Goal: Information Seeking & Learning: Find specific page/section

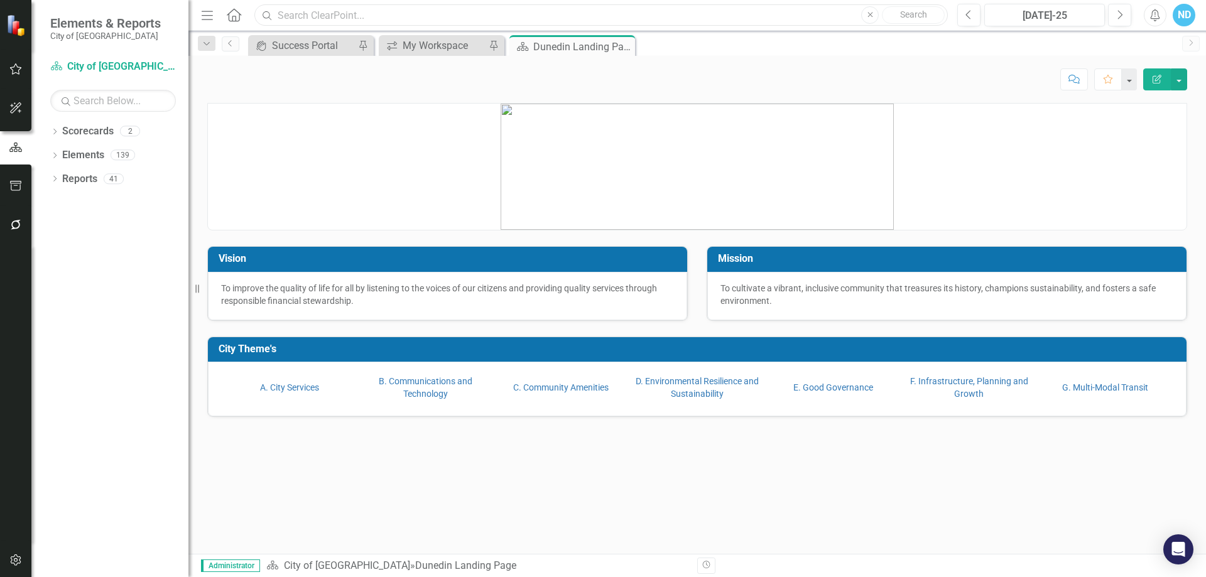
click at [298, 16] on input "text" at bounding box center [600, 15] width 693 height 22
click at [327, 20] on input "solar" at bounding box center [600, 15] width 693 height 22
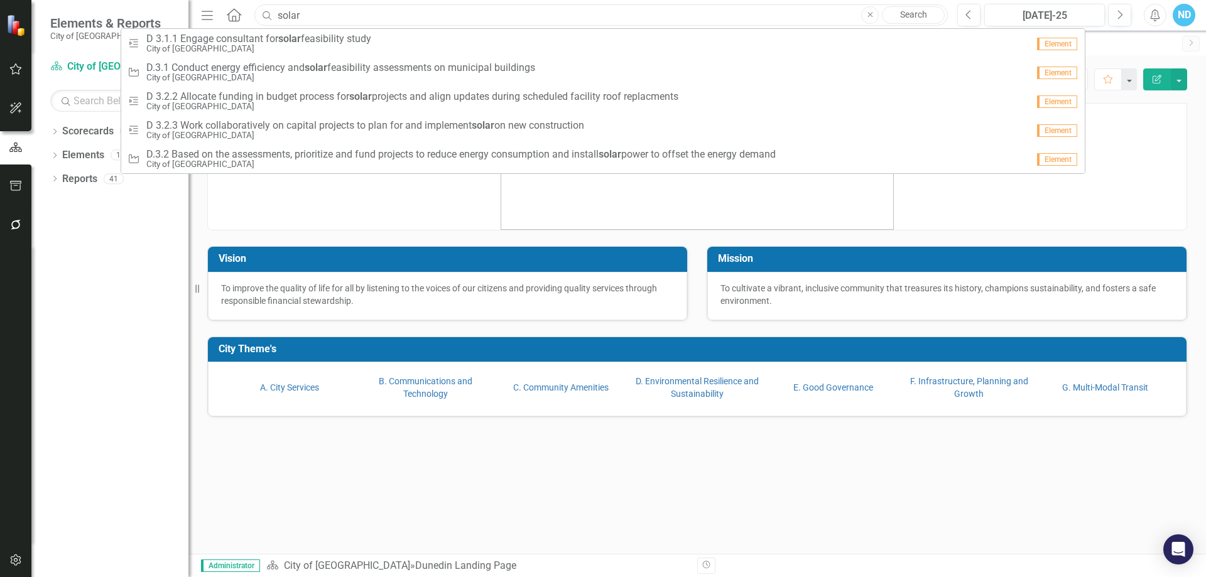
drag, startPoint x: 296, startPoint y: 16, endPoint x: 260, endPoint y: 15, distance: 35.8
click at [260, 15] on input "solar" at bounding box center [600, 15] width 693 height 22
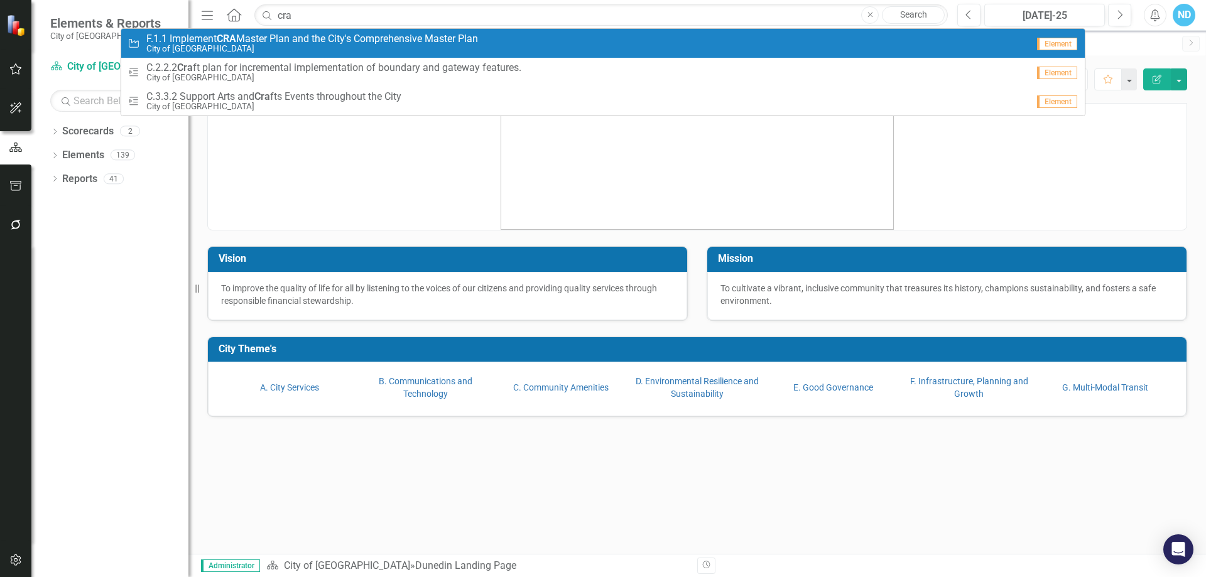
click at [398, 48] on small "City of [GEOGRAPHIC_DATA]" at bounding box center [312, 48] width 332 height 9
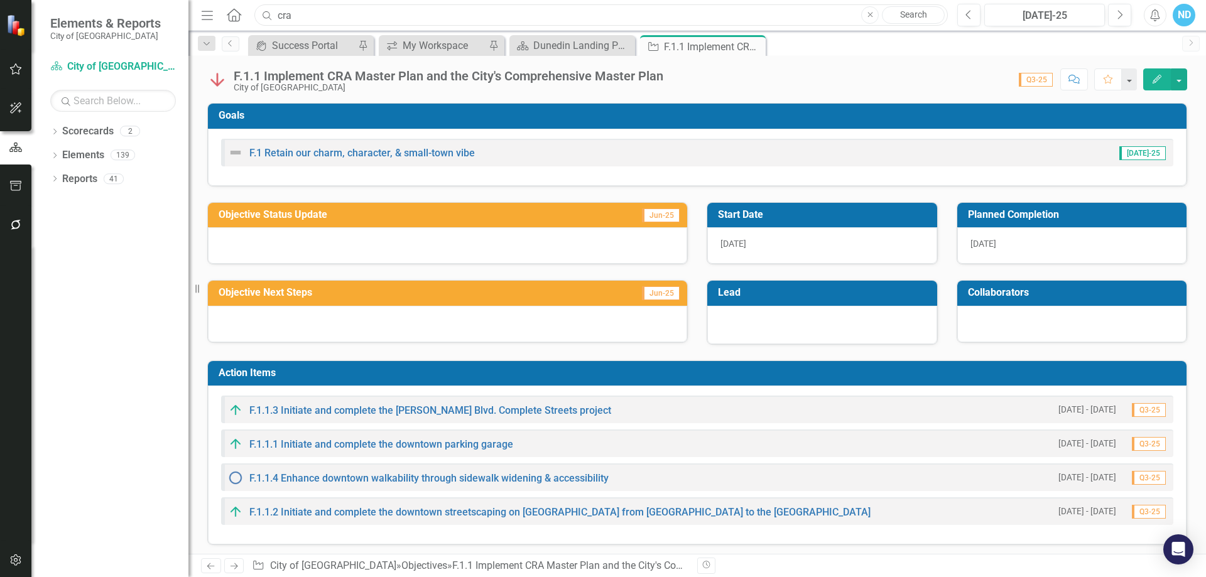
drag, startPoint x: 299, startPoint y: 19, endPoint x: 246, endPoint y: 11, distance: 53.9
click at [246, 11] on div "Menu Home Search cra Close Search" at bounding box center [571, 15] width 747 height 24
type input "o"
drag, startPoint x: 340, startPoint y: 14, endPoint x: 268, endPoint y: 12, distance: 72.9
click at [268, 12] on div "Search city hall Close Search" at bounding box center [597, 15] width 693 height 22
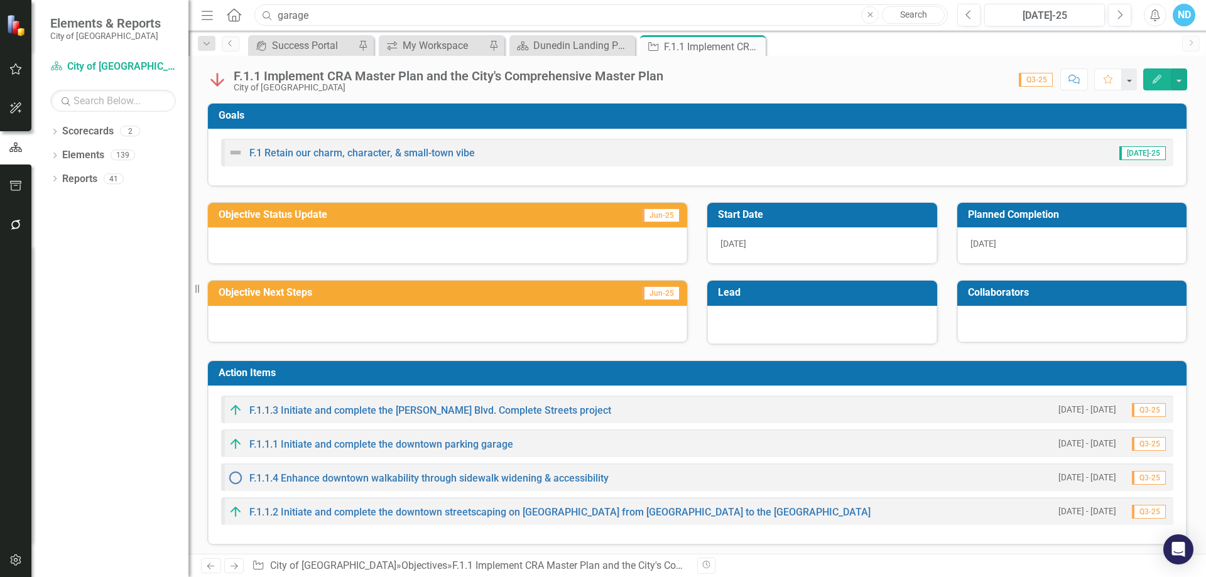
drag, startPoint x: 314, startPoint y: 19, endPoint x: 269, endPoint y: 18, distance: 44.6
click at [269, 18] on div "Search garage Close Search" at bounding box center [597, 15] width 693 height 22
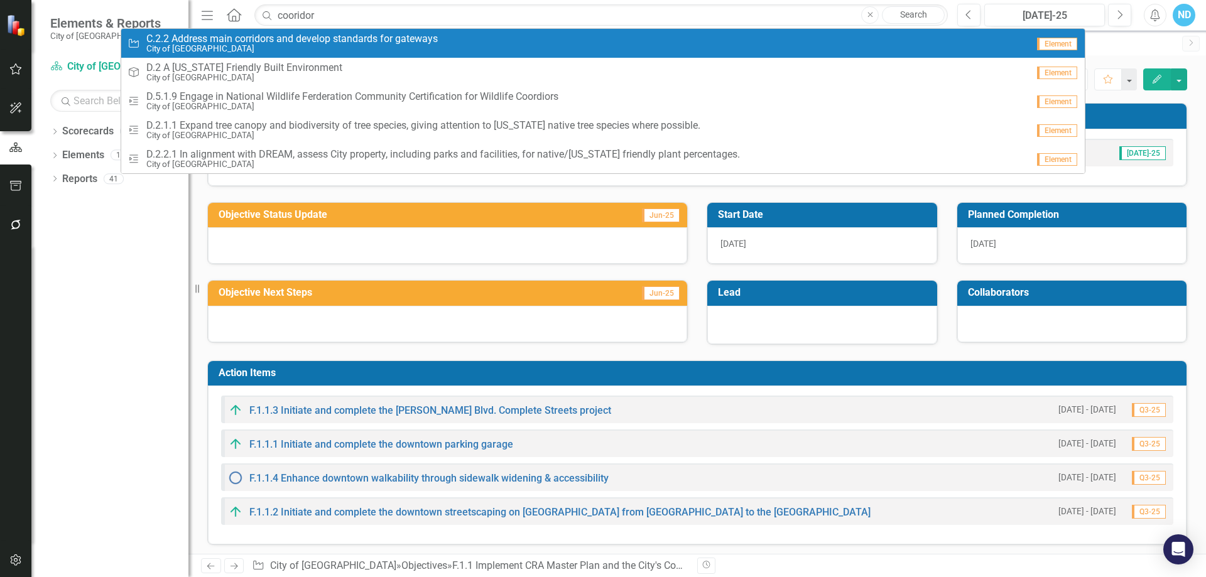
click at [263, 39] on span "C.2.2 Address main corridors and develop standards for gateways" at bounding box center [291, 38] width 291 height 11
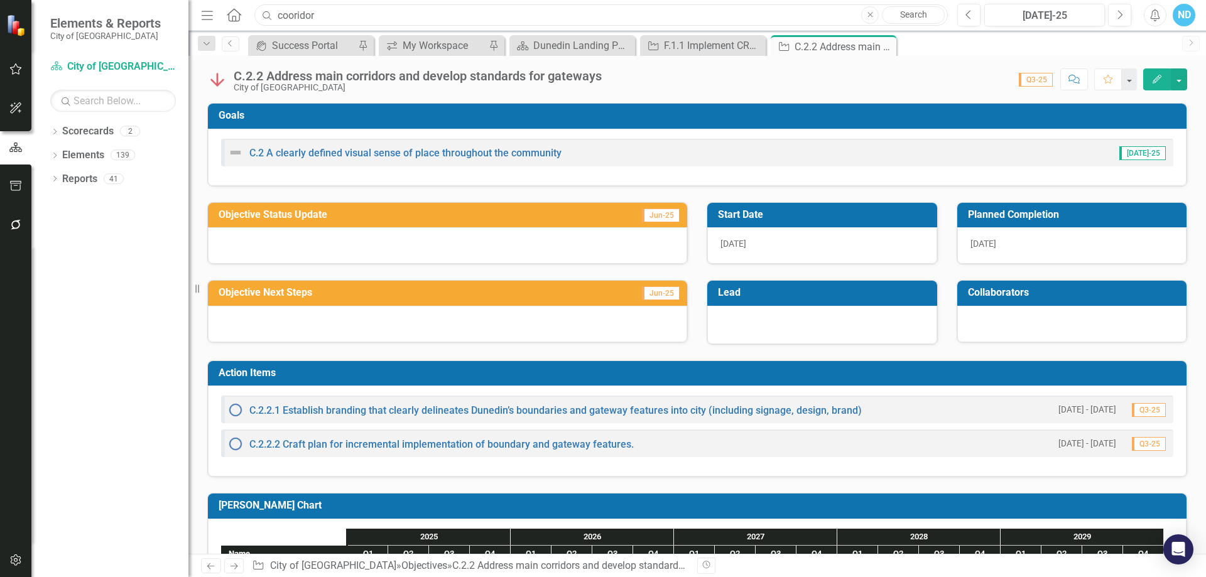
drag, startPoint x: 315, startPoint y: 18, endPoint x: 252, endPoint y: 13, distance: 63.6
click at [252, 13] on div "cooridor" at bounding box center [597, 15] width 693 height 22
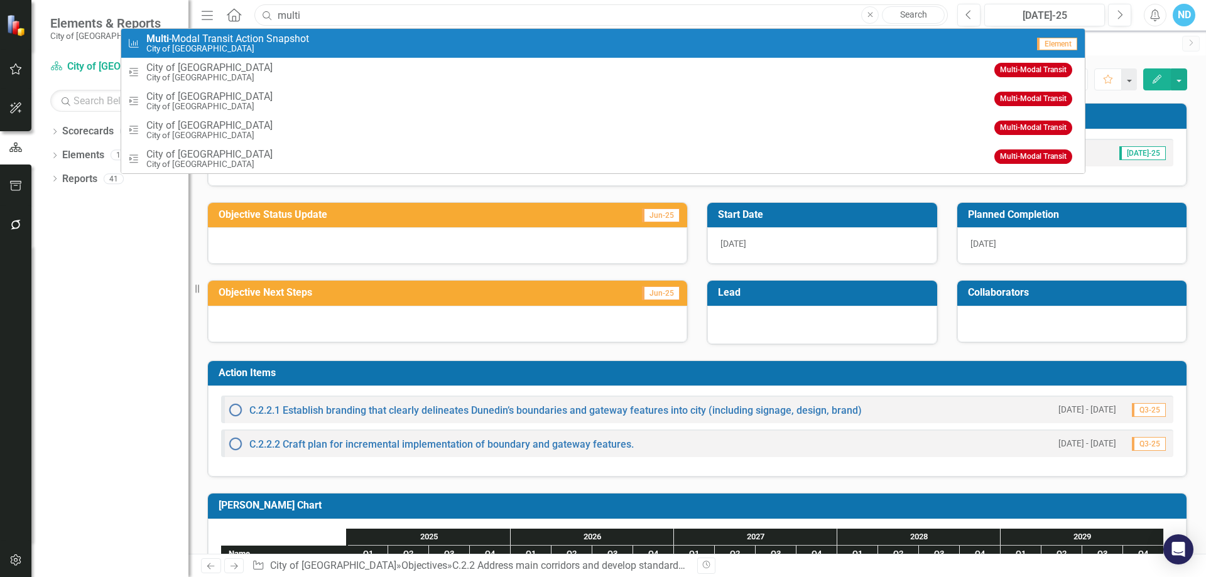
type input "multi"
click at [232, 34] on span "Multi -Modal Transit Action Snapshot" at bounding box center [227, 38] width 163 height 11
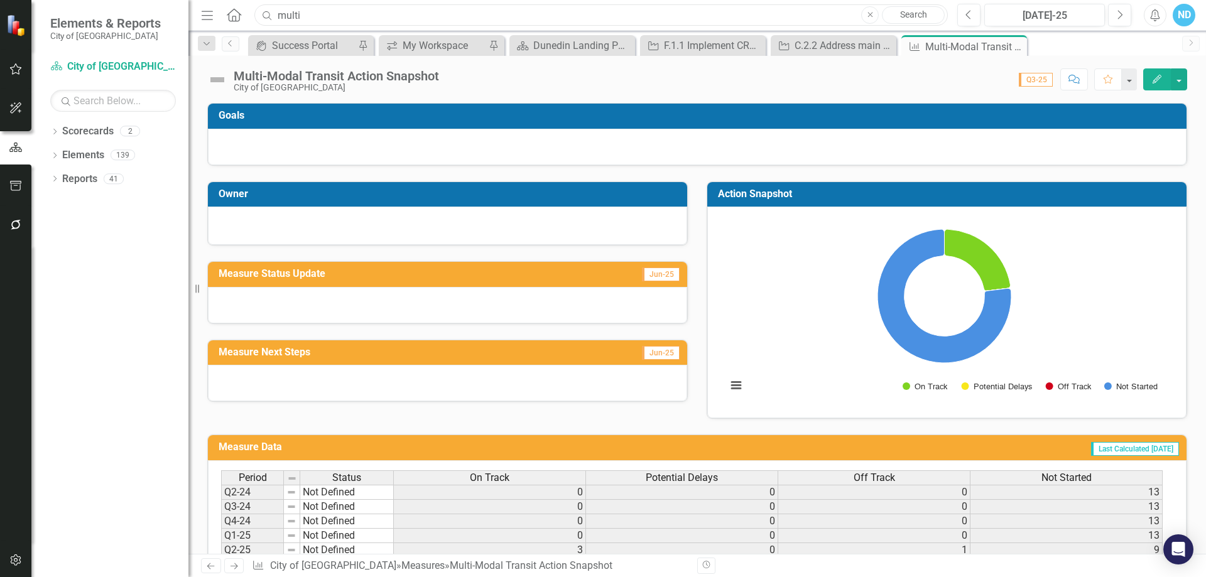
click at [313, 16] on input "multi" at bounding box center [600, 15] width 693 height 22
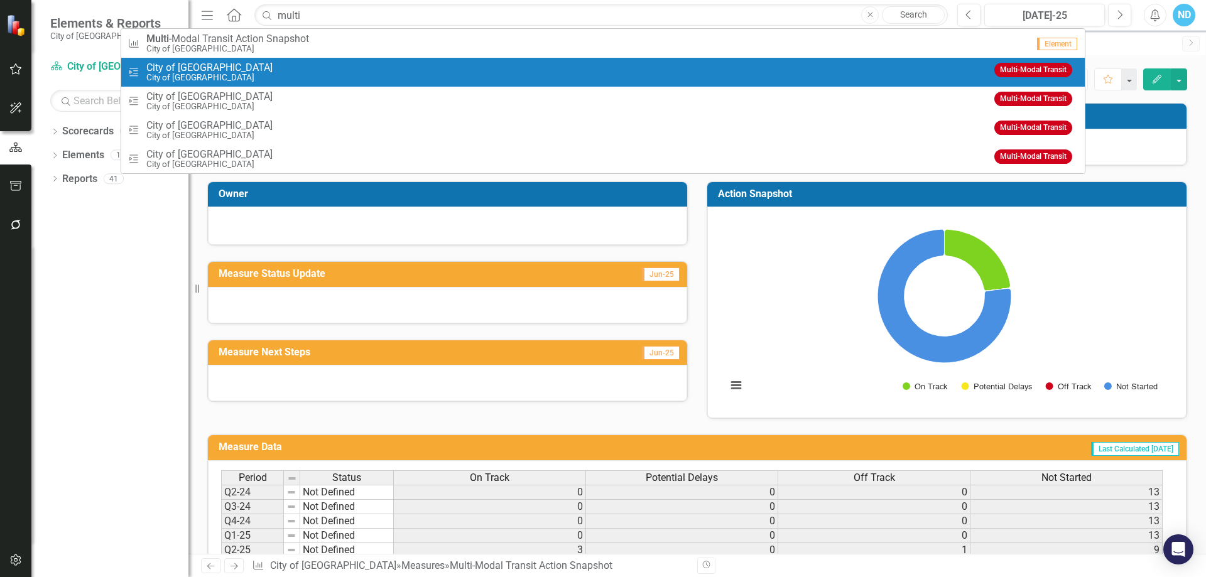
click at [204, 77] on small "City of [GEOGRAPHIC_DATA]" at bounding box center [209, 77] width 126 height 9
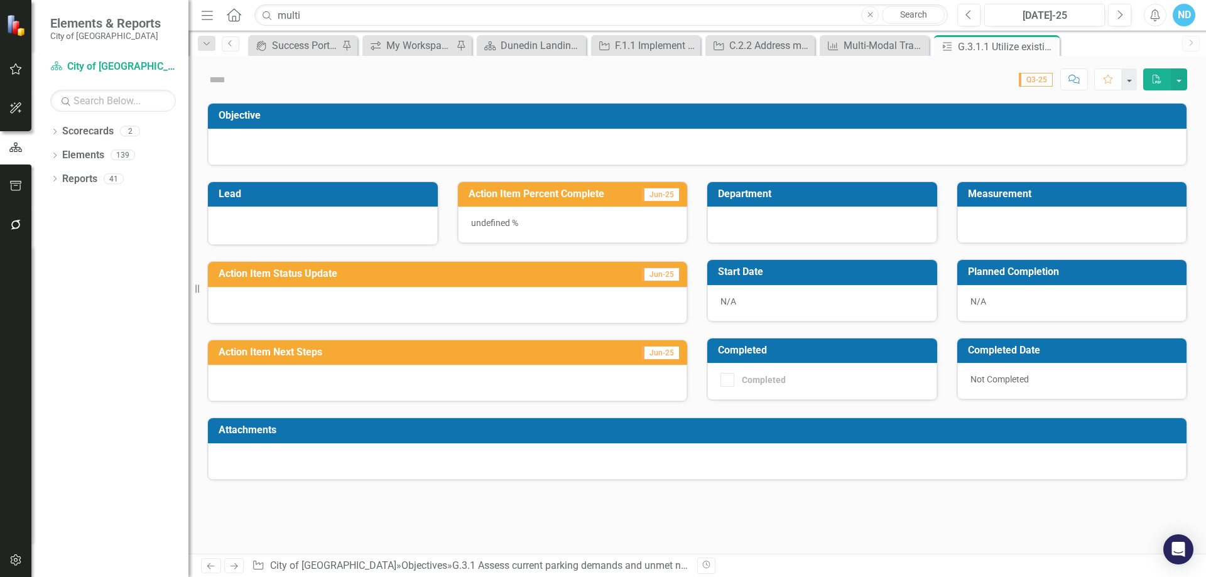
checkbox input "true"
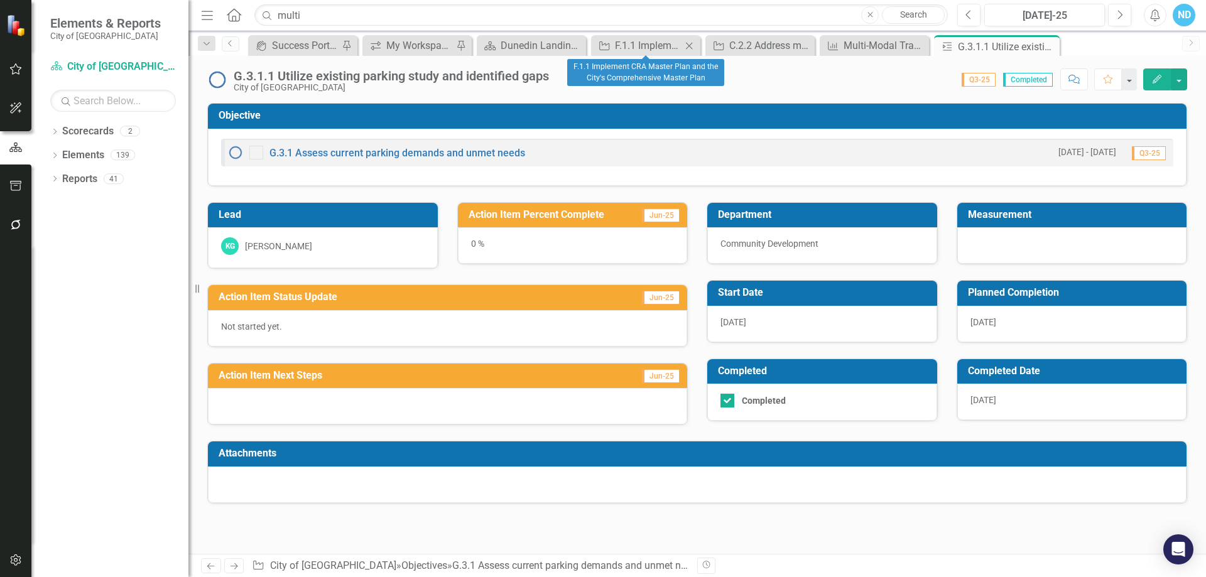
click at [687, 46] on icon "Close" at bounding box center [689, 46] width 13 height 10
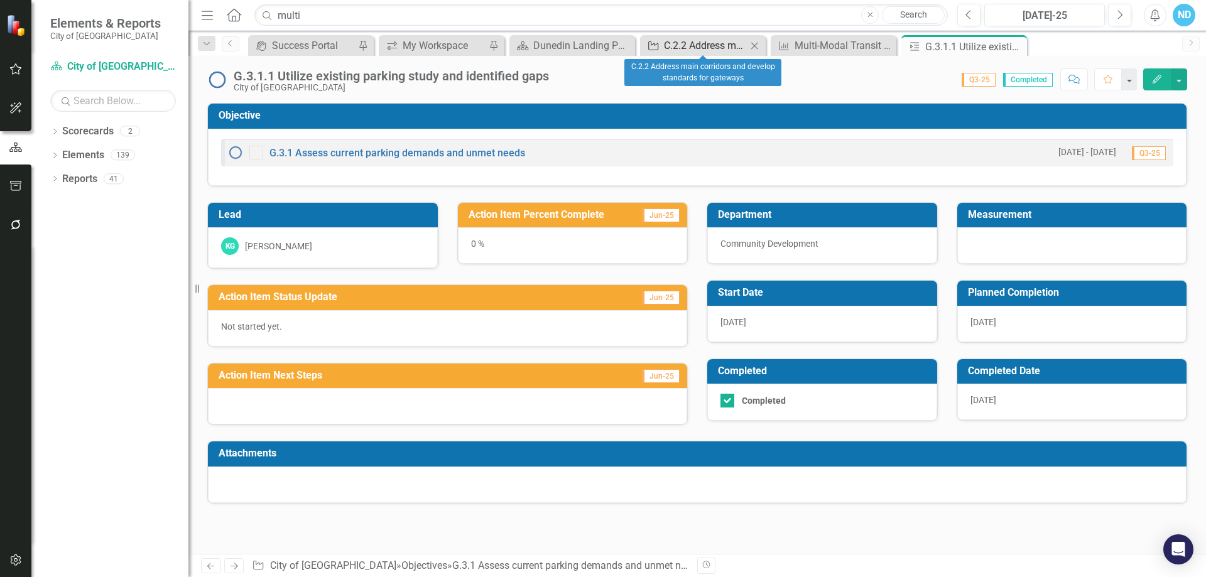
click at [710, 46] on div "C.2.2 Address main corridors and develop standards for gateways" at bounding box center [705, 46] width 83 height 16
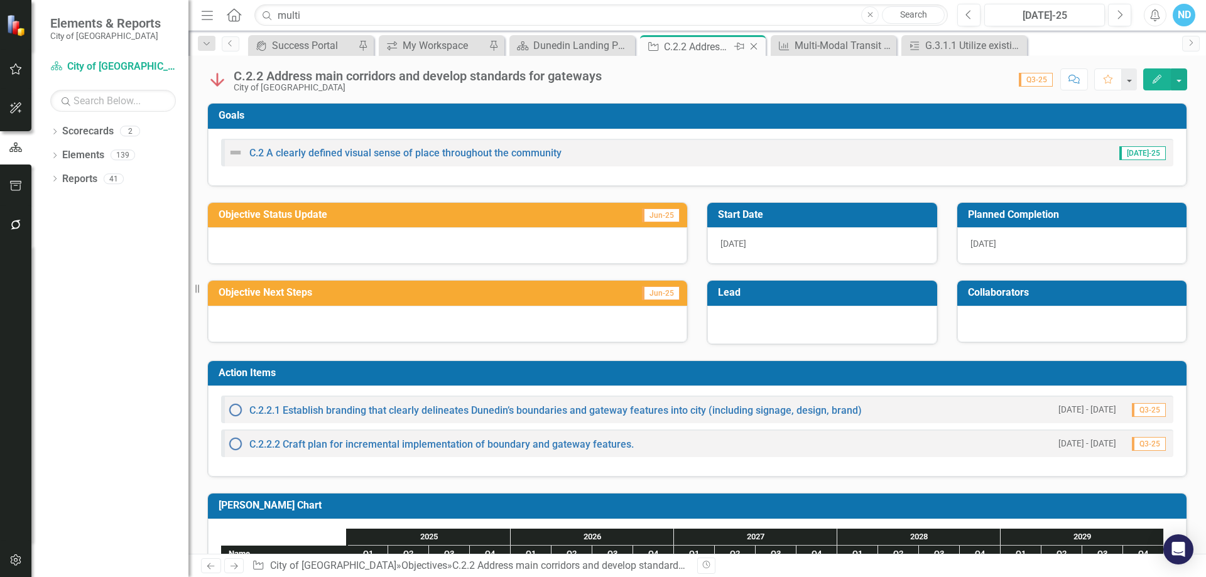
click at [763, 46] on div "Objective C.2.2 Address main corridors and develop standards for gateways Pin C…" at bounding box center [703, 45] width 126 height 21
click at [600, 43] on div "Dunedin Landing Page" at bounding box center [574, 46] width 83 height 16
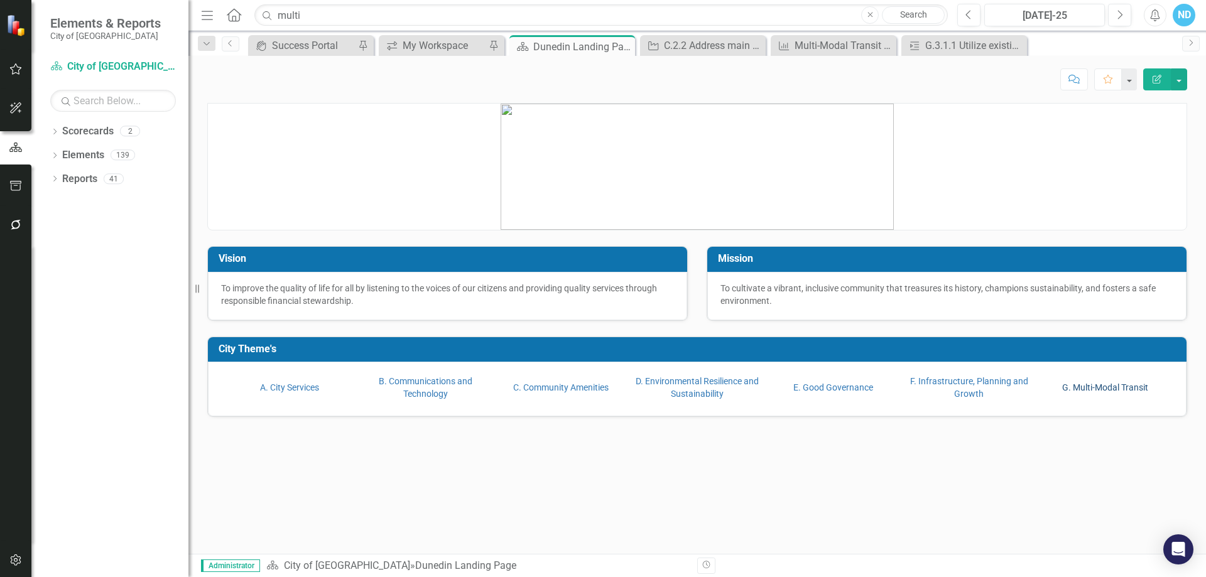
click at [1082, 391] on link "G. Multi-Modal Transit" at bounding box center [1105, 388] width 86 height 10
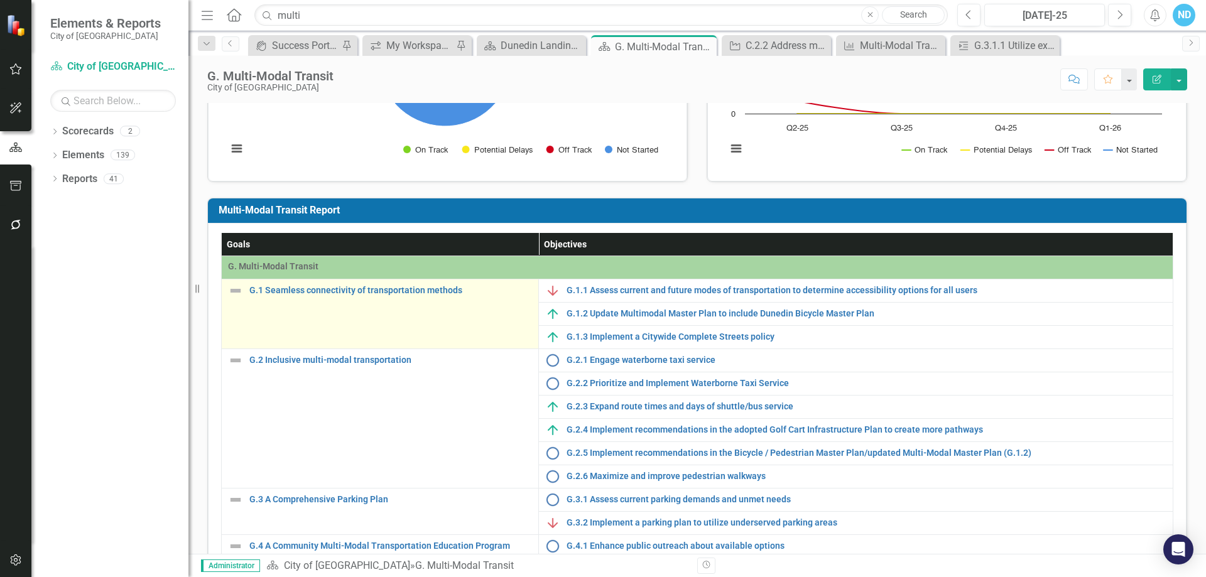
scroll to position [188, 0]
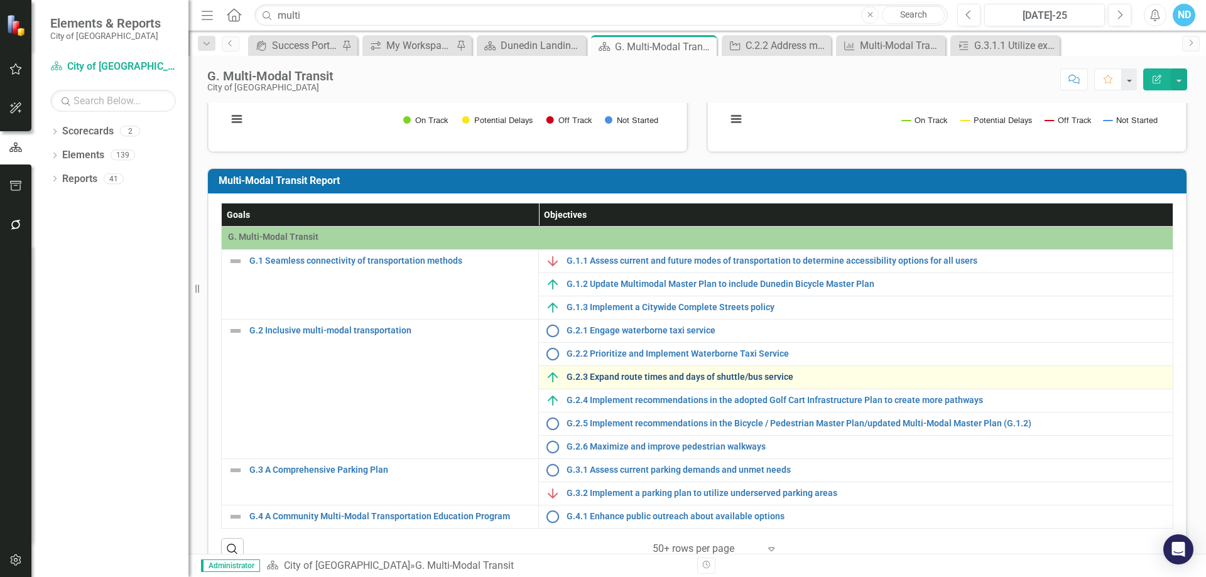
click at [650, 378] on link "G.2.3 Expand route times and days of shuttle/bus service" at bounding box center [867, 376] width 600 height 9
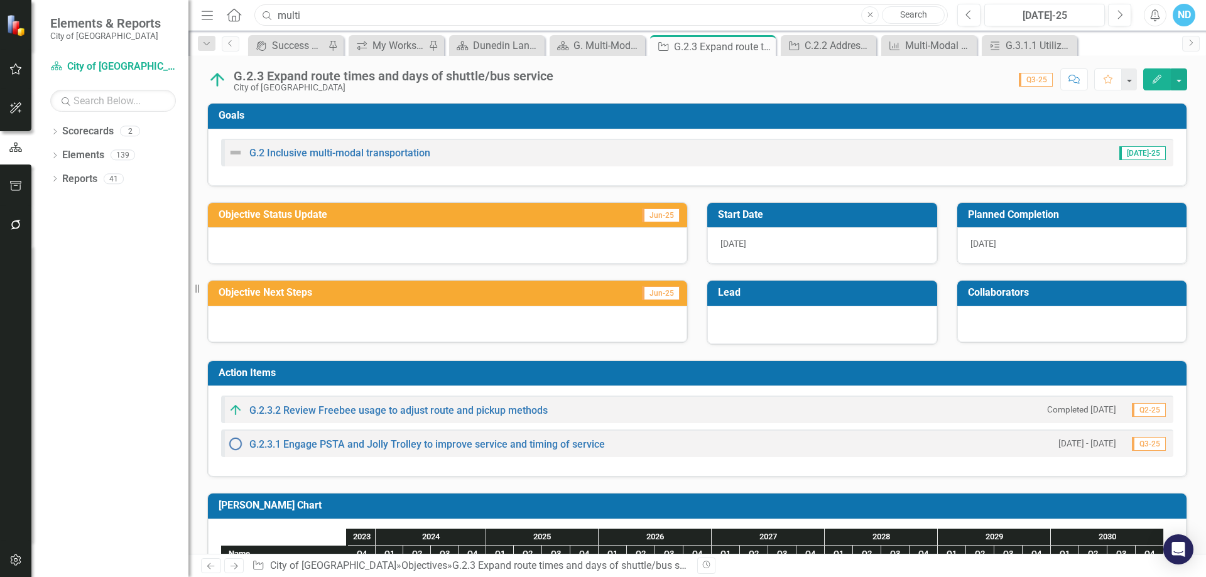
drag, startPoint x: 326, startPoint y: 19, endPoint x: 270, endPoint y: 17, distance: 56.0
click at [270, 17] on div "Search multi Close Search" at bounding box center [597, 15] width 693 height 22
drag, startPoint x: 330, startPoint y: 10, endPoint x: 209, endPoint y: 14, distance: 121.9
click at [209, 14] on div "Menu Home Search walkability Close Search" at bounding box center [571, 15] width 747 height 24
drag, startPoint x: 322, startPoint y: 16, endPoint x: 266, endPoint y: 13, distance: 55.4
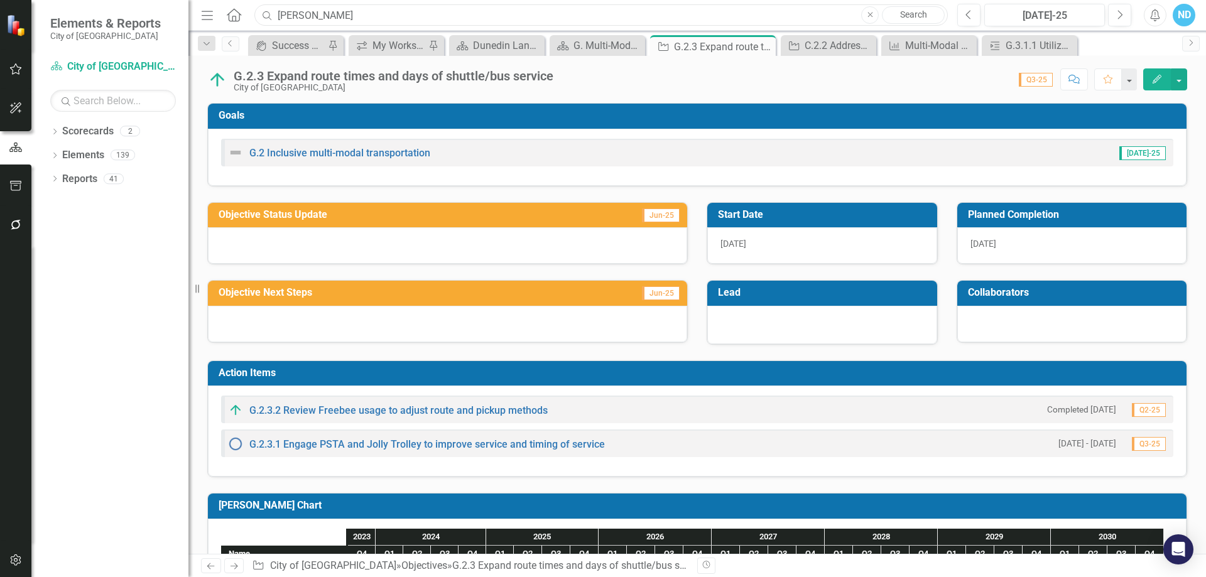
click at [266, 13] on div "Search [PERSON_NAME] Close Search" at bounding box center [597, 15] width 693 height 22
drag, startPoint x: 316, startPoint y: 18, endPoint x: 269, endPoint y: 17, distance: 47.1
click at [269, 17] on div "Search utilities Close Search" at bounding box center [597, 15] width 693 height 22
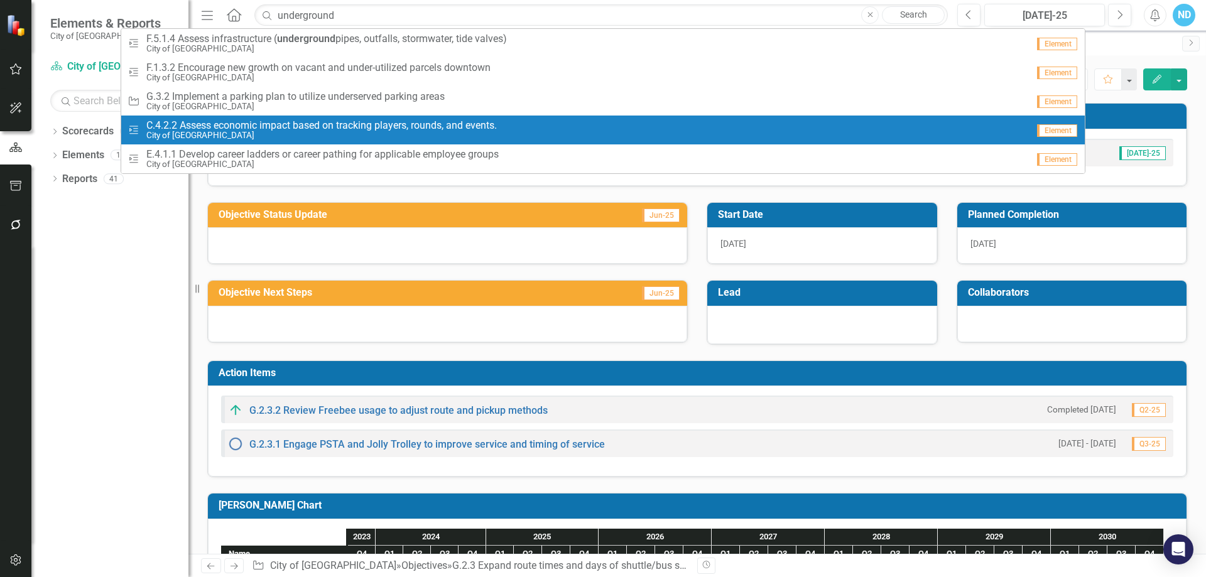
click at [313, 123] on span "C.4.2.2 Assess economic impact based on tracking players, rounds, and events." at bounding box center [321, 125] width 351 height 11
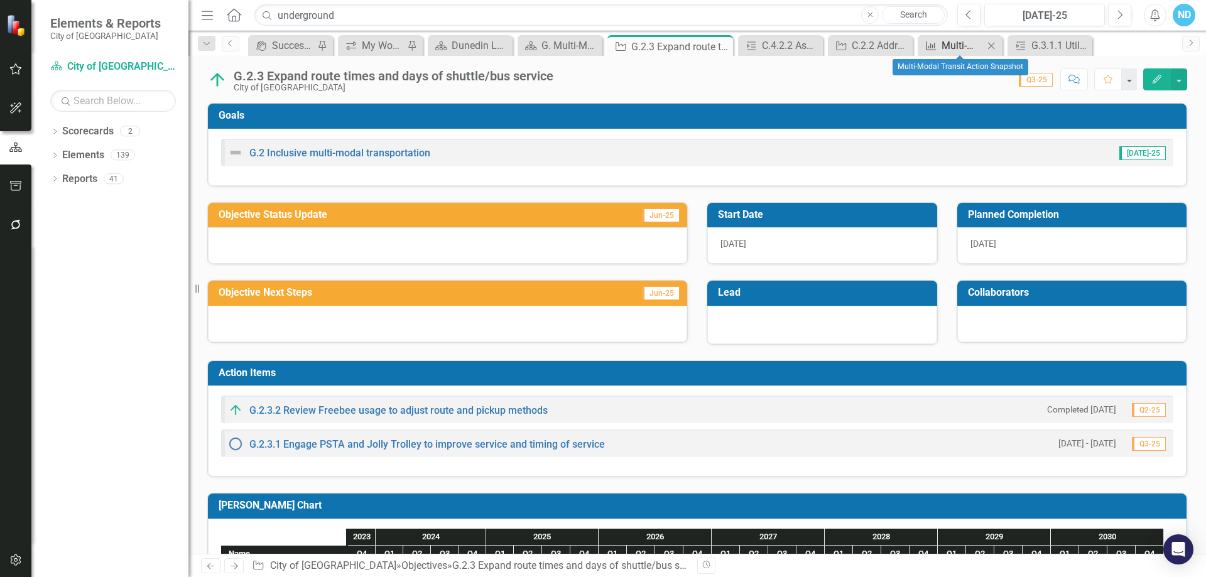
click at [963, 50] on div "Multi-Modal Transit Action Snapshot" at bounding box center [963, 46] width 42 height 16
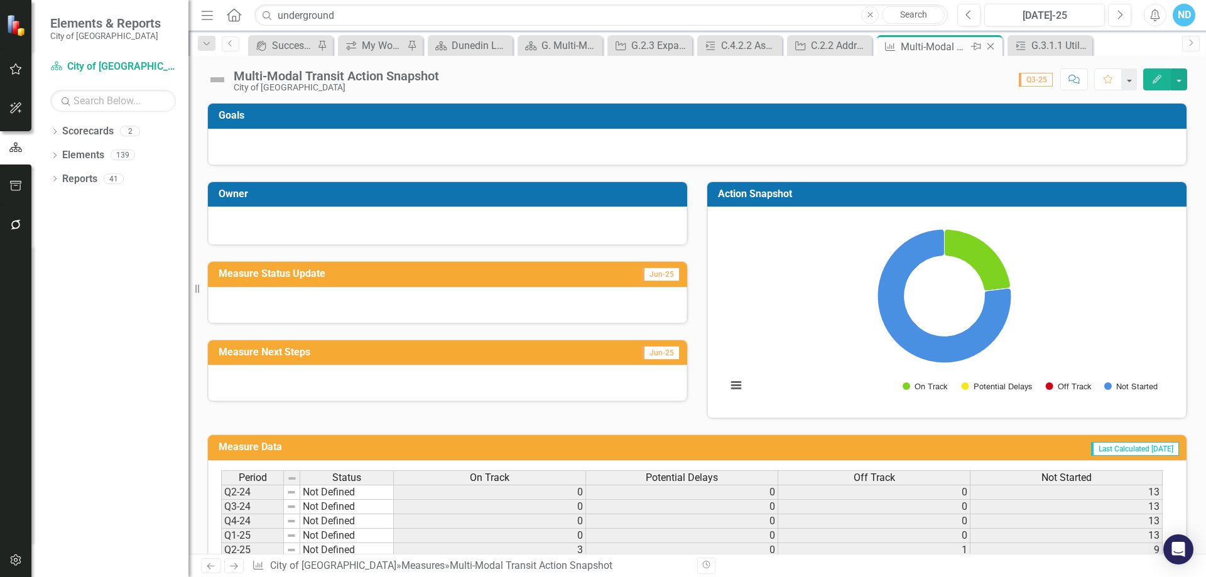
click at [992, 47] on icon "Close" at bounding box center [990, 46] width 13 height 10
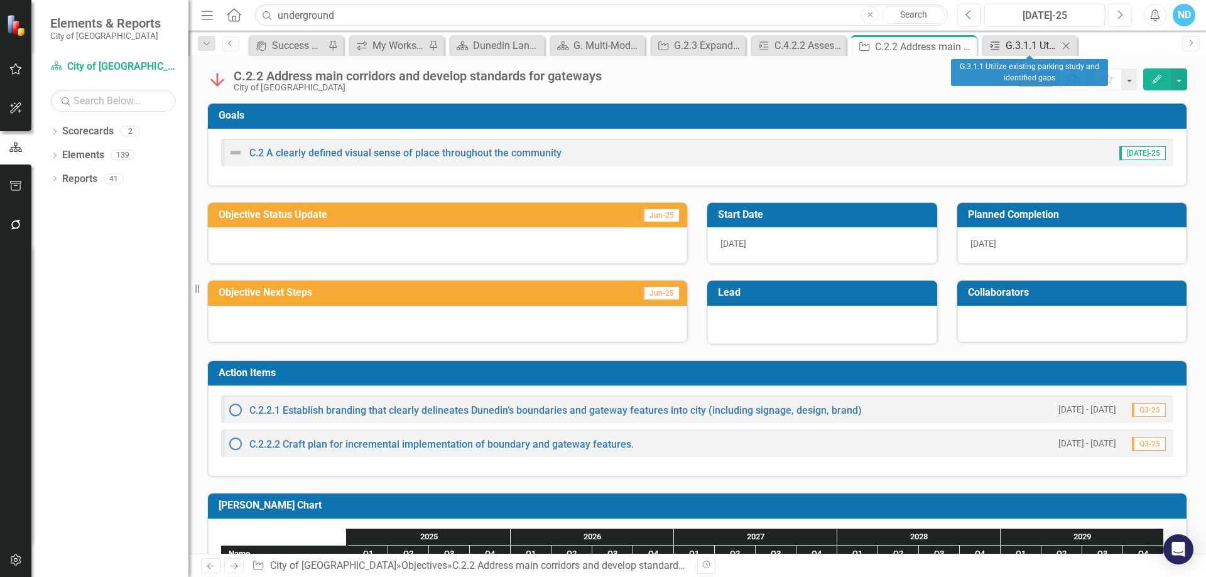
click at [1011, 44] on div "G.3.1.1 Utilize existing parking study and identified gaps" at bounding box center [1032, 46] width 53 height 16
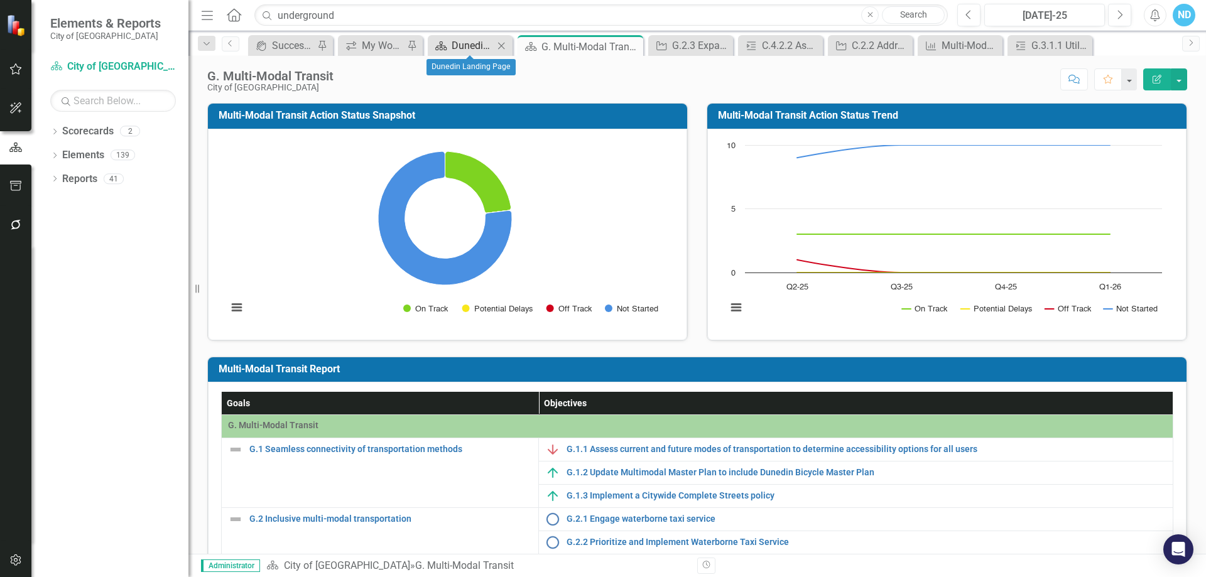
click at [479, 43] on div "Dunedin Landing Page" at bounding box center [473, 46] width 42 height 16
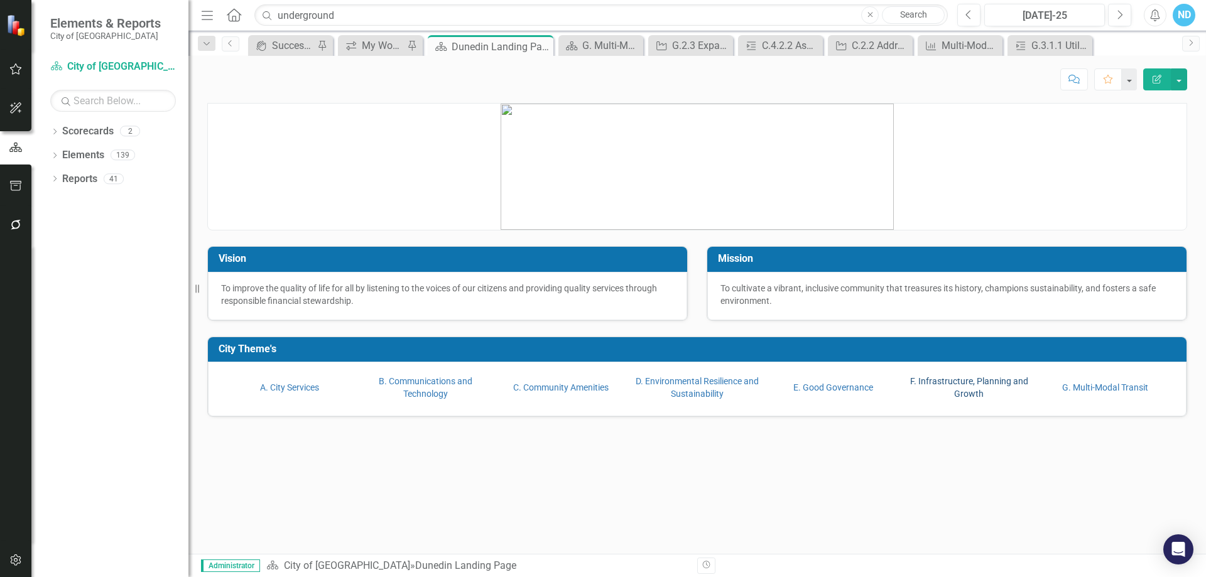
click at [945, 385] on link "F. Infrastructure, Planning and Growth" at bounding box center [969, 387] width 118 height 23
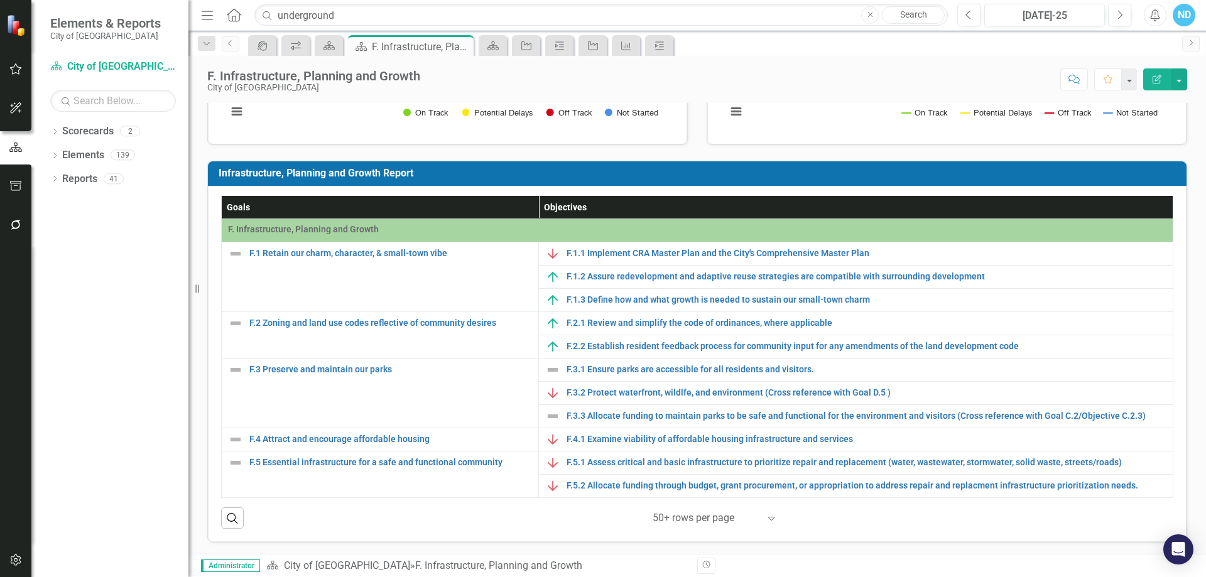
scroll to position [197, 0]
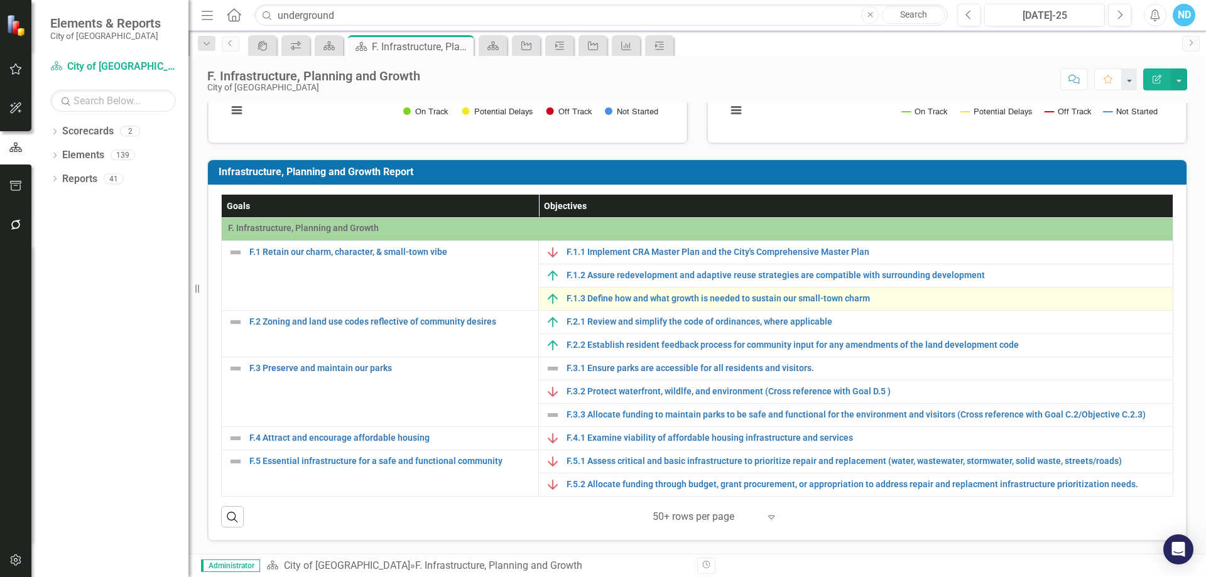
click at [632, 304] on div "F.1.3 Define how and what growth is needed to sustain our small-town charm" at bounding box center [855, 298] width 621 height 15
click at [624, 296] on link "F.1.3 Define how and what growth is needed to sustain our small-town charm" at bounding box center [867, 298] width 600 height 9
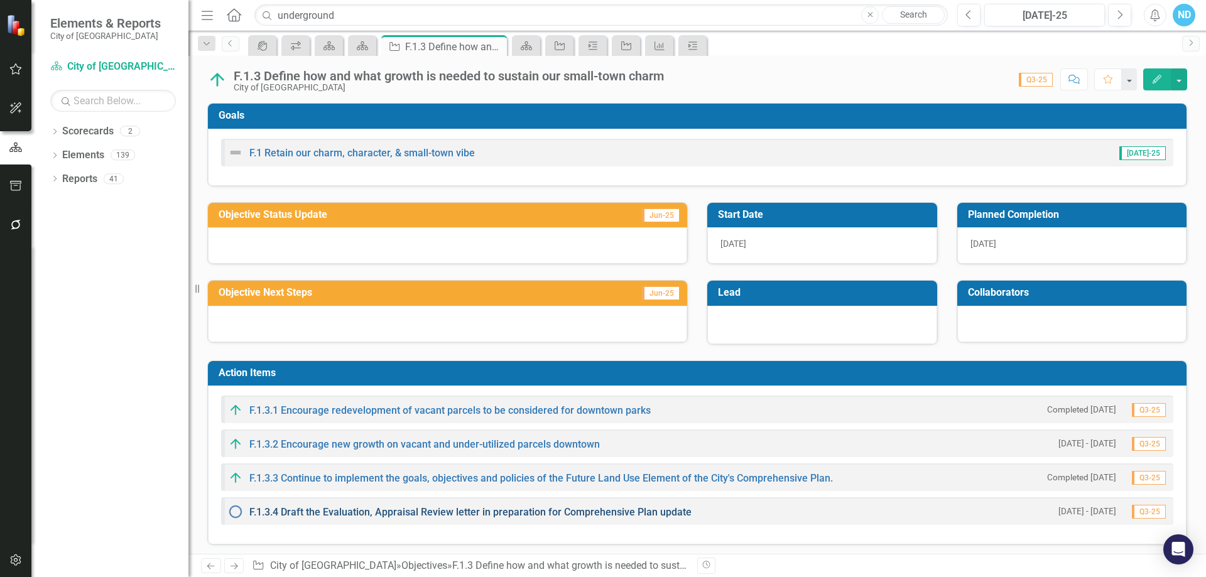
click at [516, 514] on link "F.1.3.4 Draft the Evaluation, Appraisal Review letter in preparation for Compre…" at bounding box center [470, 512] width 442 height 12
click at [428, 437] on div "F.1.3.2 Encourage new growth on vacant and under-utilized parcels downtown" at bounding box center [414, 444] width 372 height 15
click at [423, 445] on link "F.1.3.2 Encourage new growth on vacant and under-utilized parcels downtown" at bounding box center [424, 444] width 351 height 12
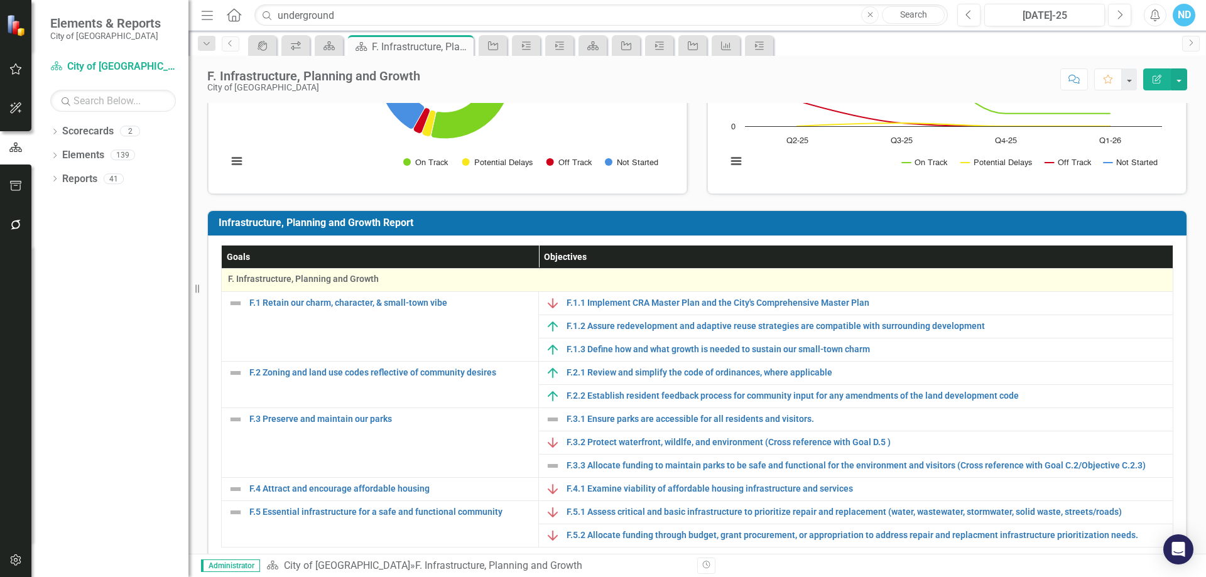
scroll to position [188, 0]
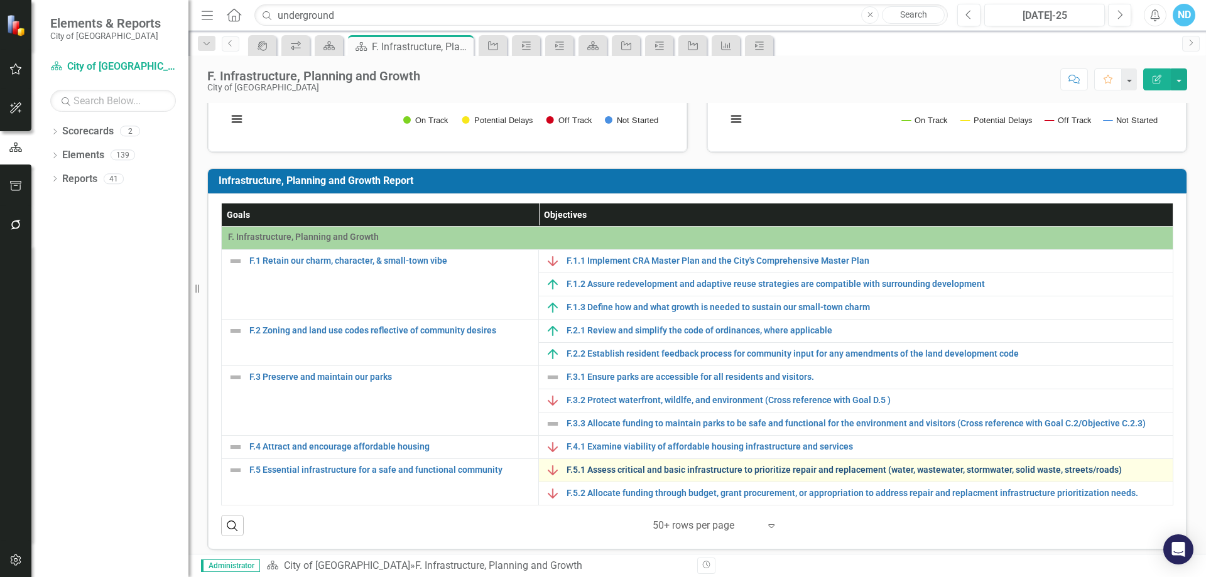
click at [574, 472] on link "F.5.1 Assess critical and basic infrastructure to prioritize repair and replace…" at bounding box center [867, 469] width 600 height 9
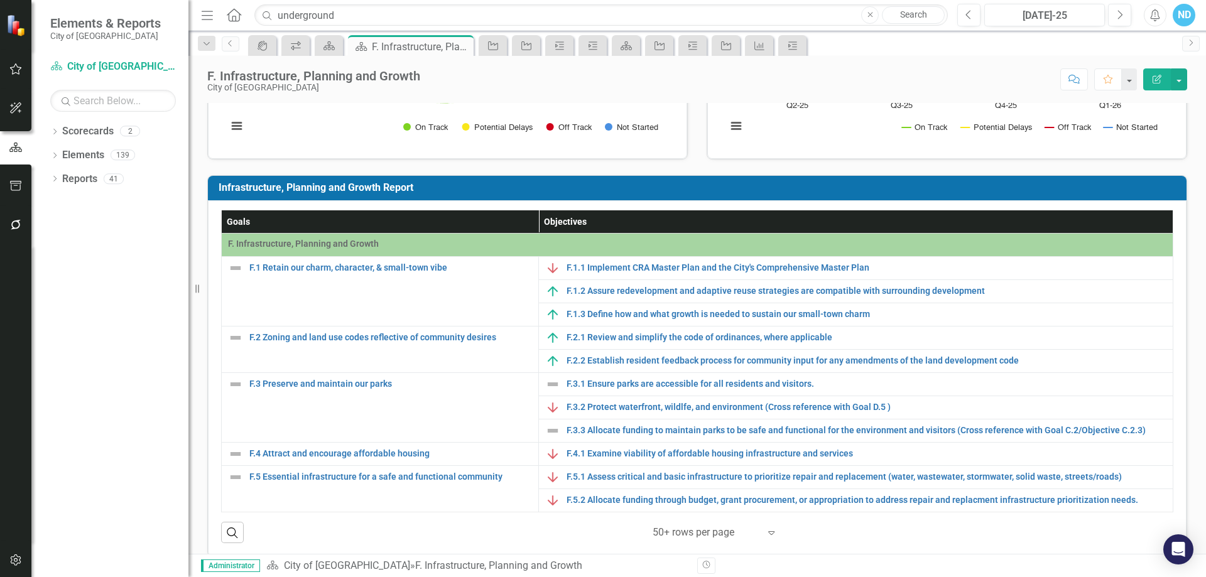
scroll to position [188, 0]
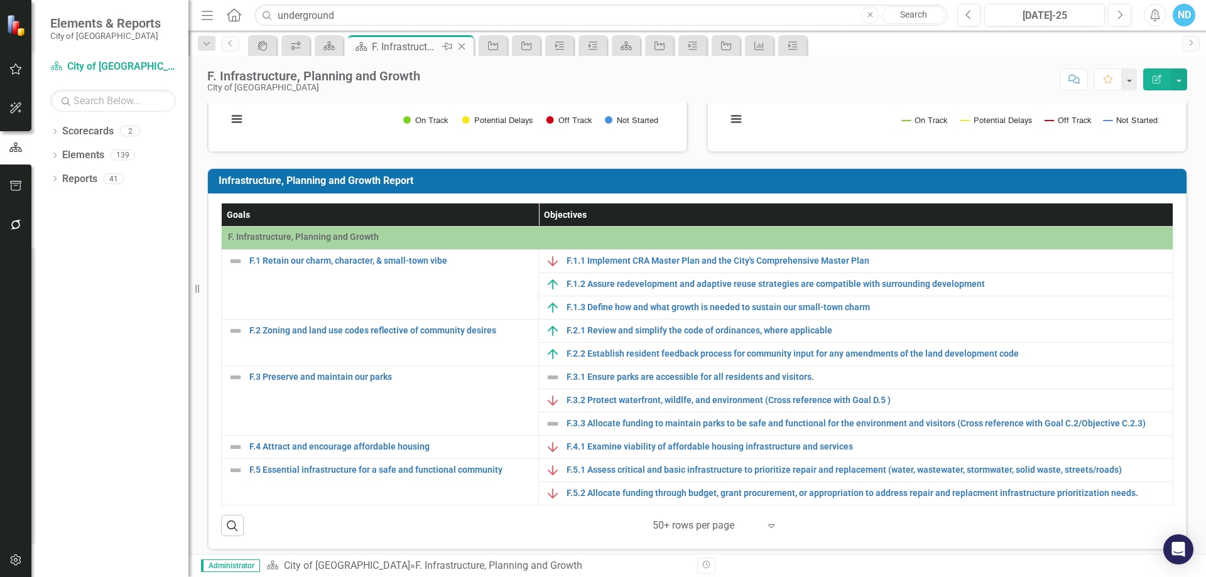
click at [361, 48] on icon "Scorecard" at bounding box center [361, 46] width 13 height 10
click at [7, 150] on button "button" at bounding box center [15, 148] width 31 height 21
click at [62, 129] on link "Scorecards" at bounding box center [88, 131] width 52 height 14
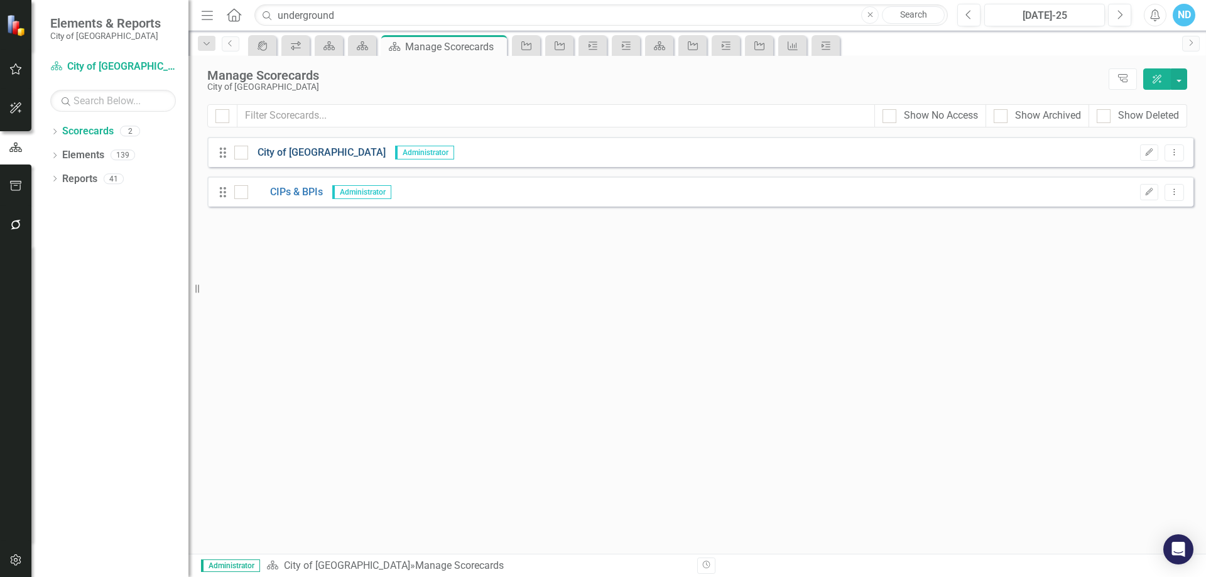
click at [309, 158] on link "City of [GEOGRAPHIC_DATA]" at bounding box center [317, 153] width 138 height 14
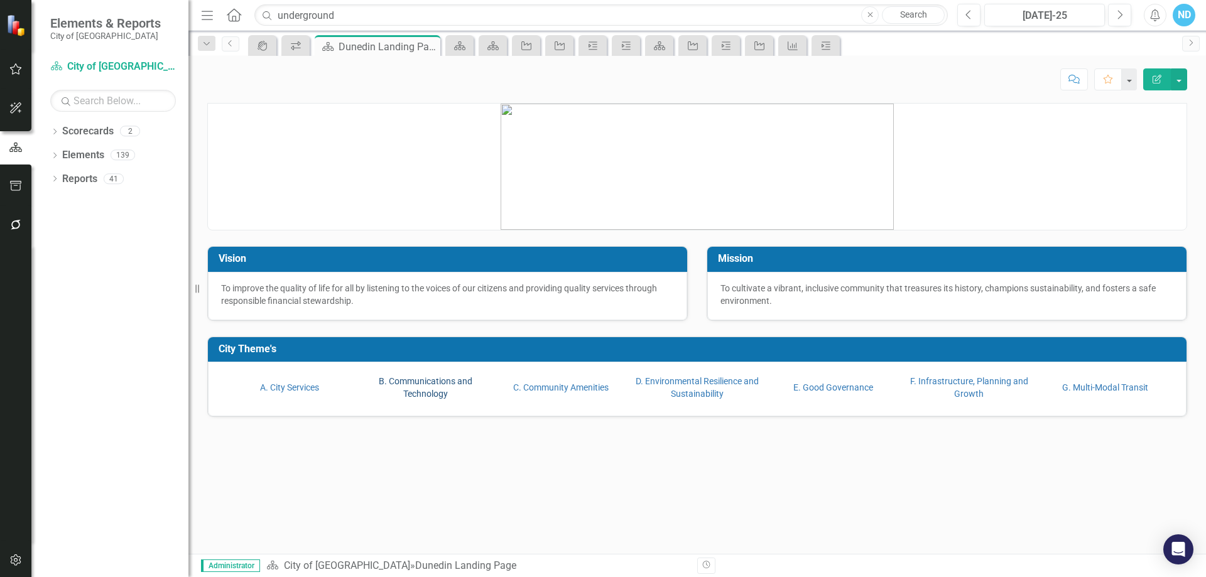
click at [412, 390] on link "B. Communications and Technology" at bounding box center [426, 387] width 94 height 23
click at [832, 386] on link "E. Good Governance" at bounding box center [833, 388] width 80 height 10
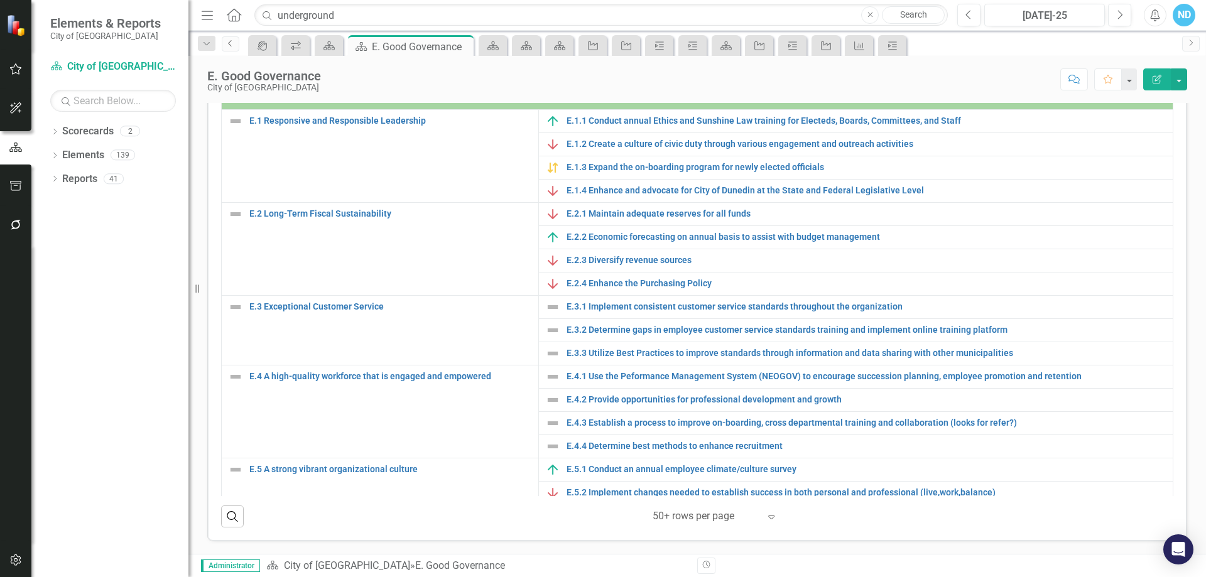
click at [236, 46] on link "Previous" at bounding box center [231, 43] width 18 height 15
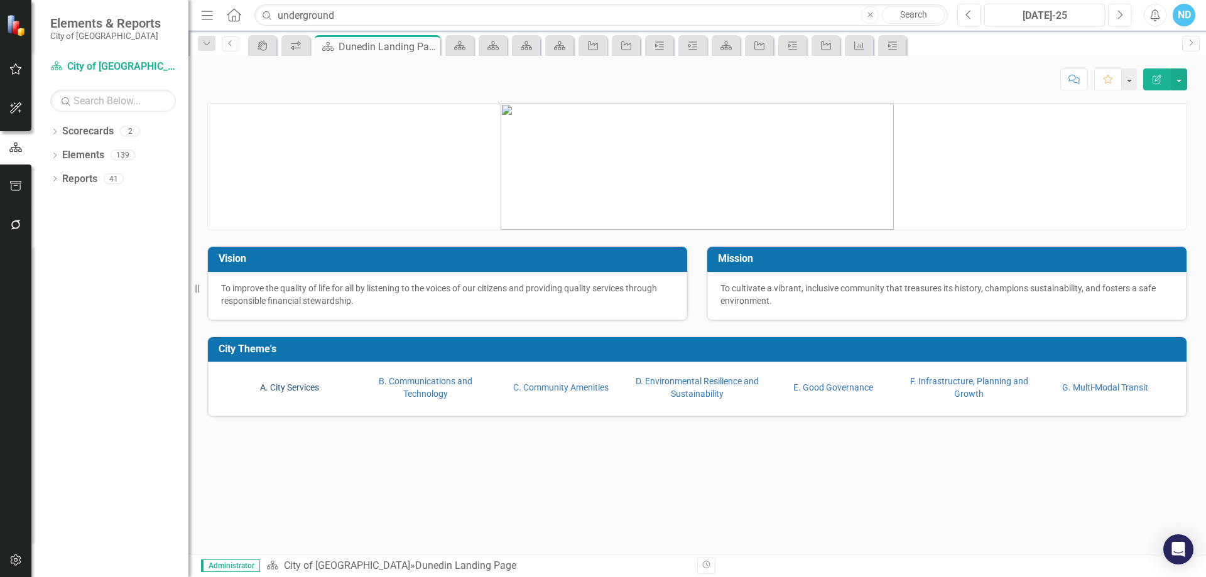
click at [299, 384] on link "A. City Services" at bounding box center [289, 388] width 59 height 10
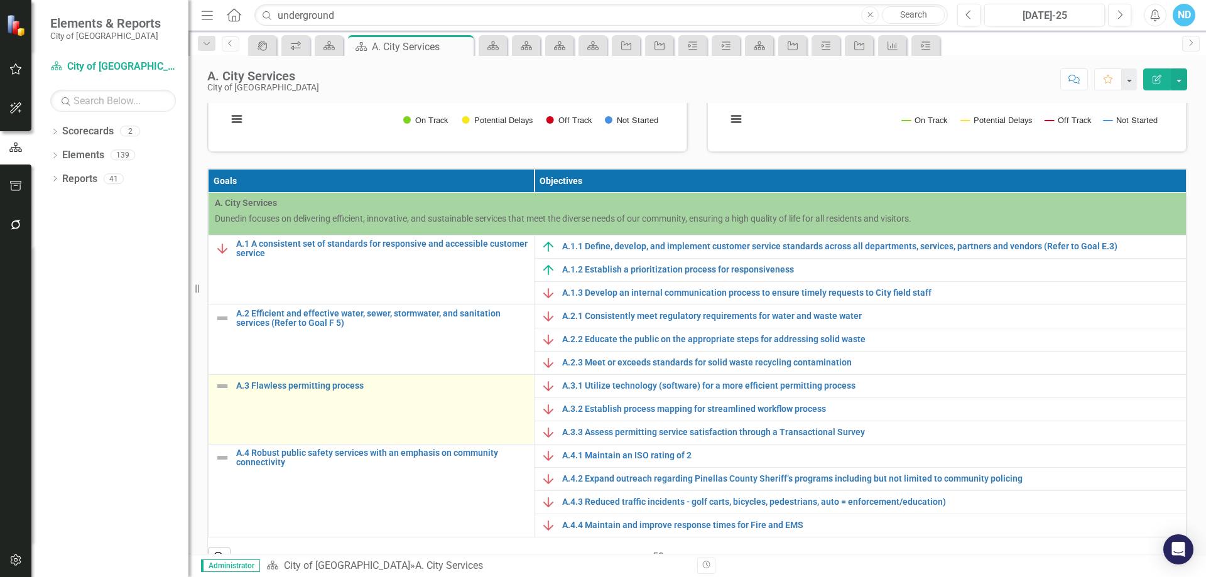
scroll to position [216, 0]
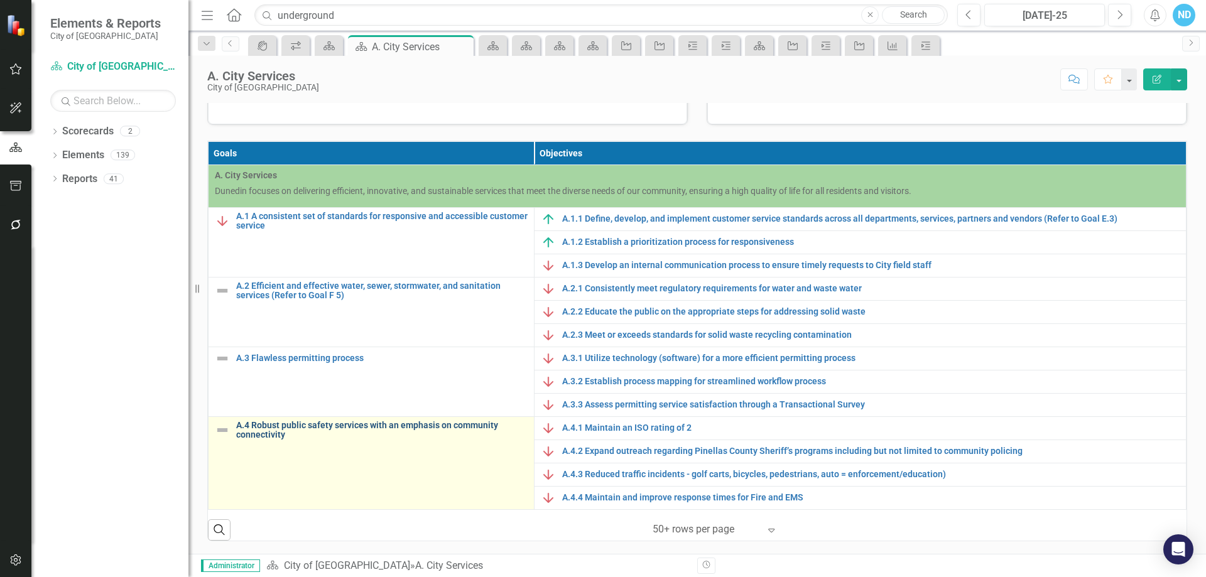
click at [407, 426] on link "A.4 Robust public safety services with an emphasis on community connectivity" at bounding box center [381, 430] width 291 height 19
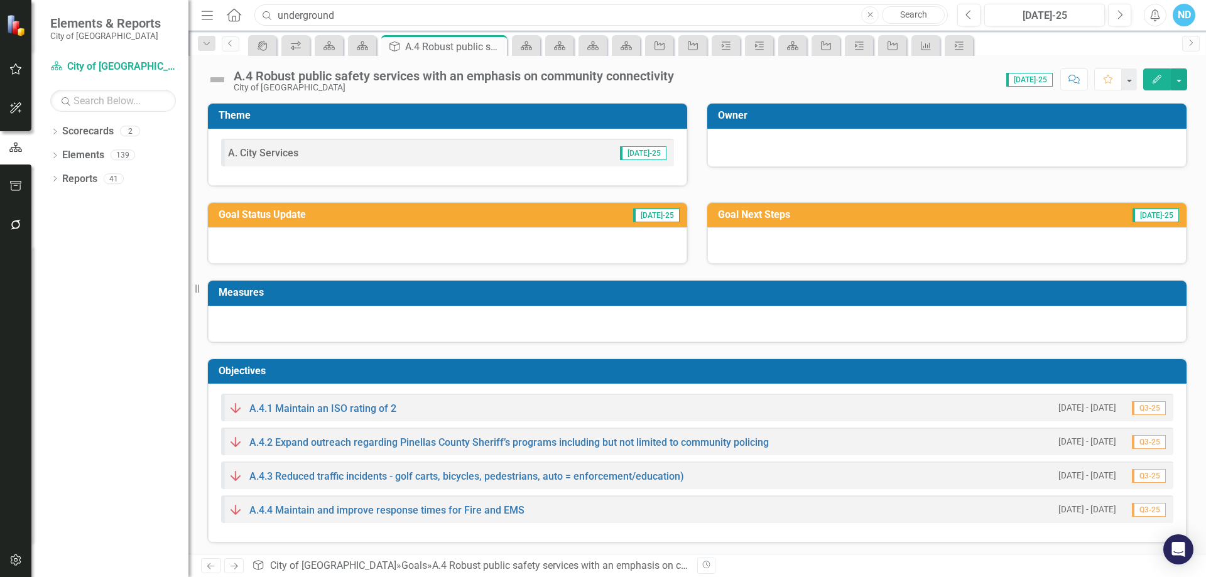
drag, startPoint x: 320, startPoint y: 14, endPoint x: 334, endPoint y: 17, distance: 14.2
click at [320, 14] on input "underground" at bounding box center [600, 15] width 693 height 22
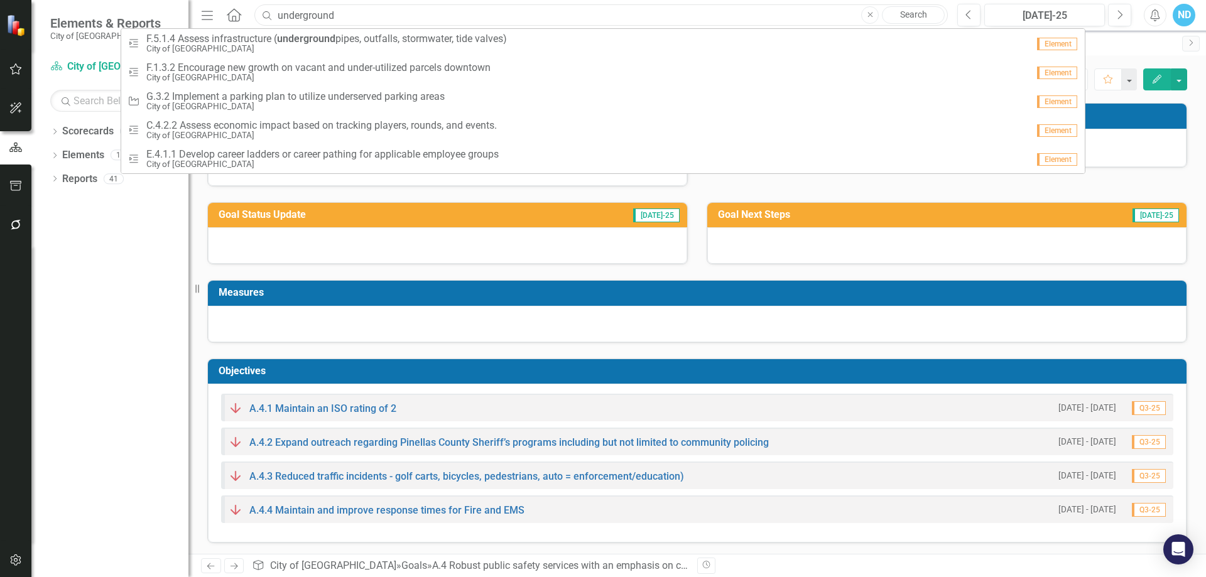
drag, startPoint x: 343, startPoint y: 17, endPoint x: 276, endPoint y: 9, distance: 67.1
click at [276, 9] on input "underground" at bounding box center [600, 15] width 693 height 22
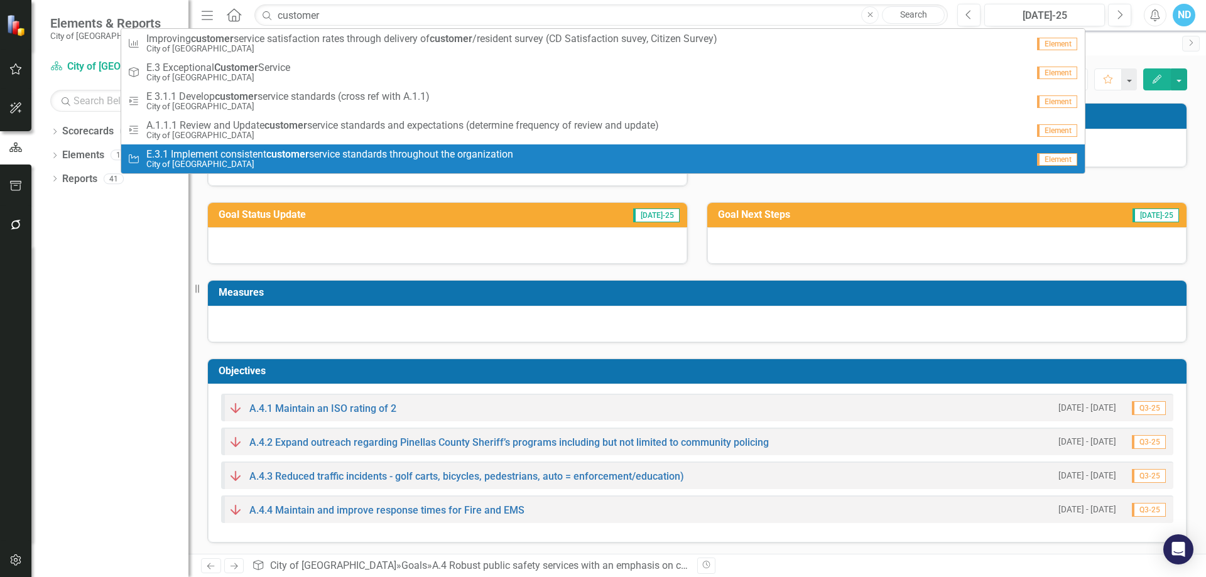
click at [302, 154] on strong "customer" at bounding box center [287, 154] width 43 height 12
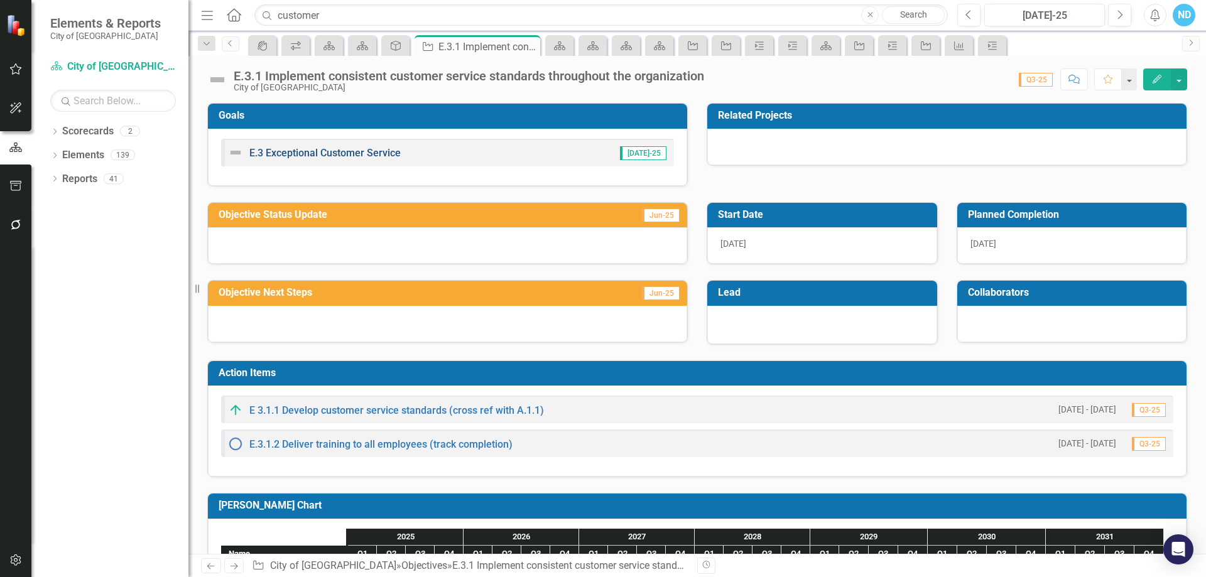
click at [306, 156] on link "E.3 Exceptional Customer Service" at bounding box center [324, 153] width 151 height 12
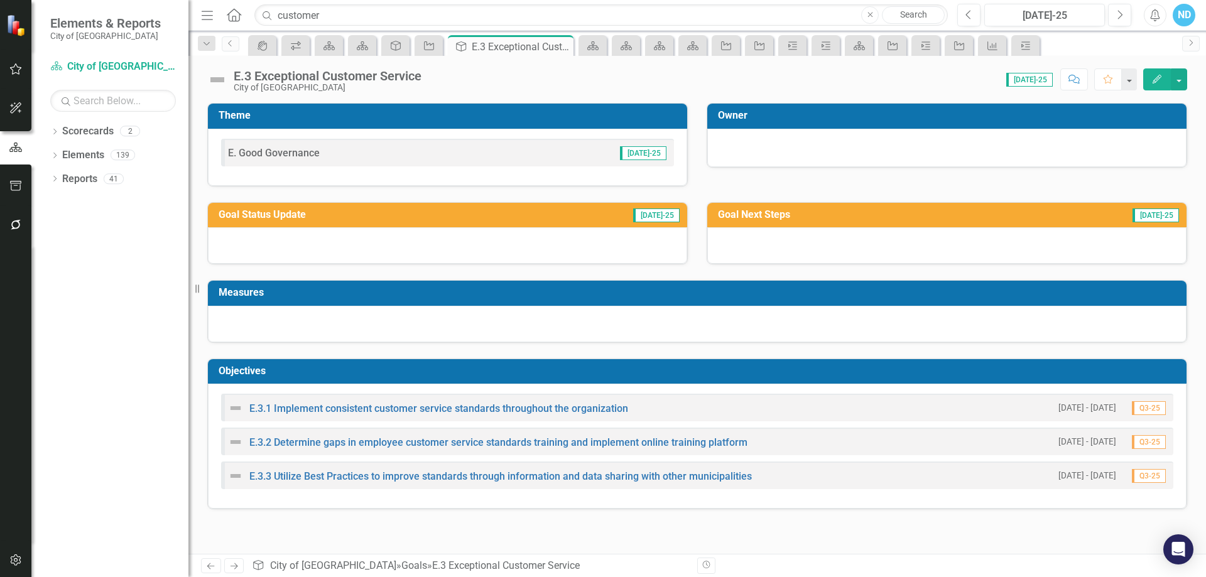
click at [271, 149] on span "E. Good Governance" at bounding box center [274, 153] width 92 height 12
click at [231, 152] on span "E. Good Governance" at bounding box center [274, 153] width 92 height 12
click at [593, 49] on icon "Scorecard" at bounding box center [593, 46] width 13 height 10
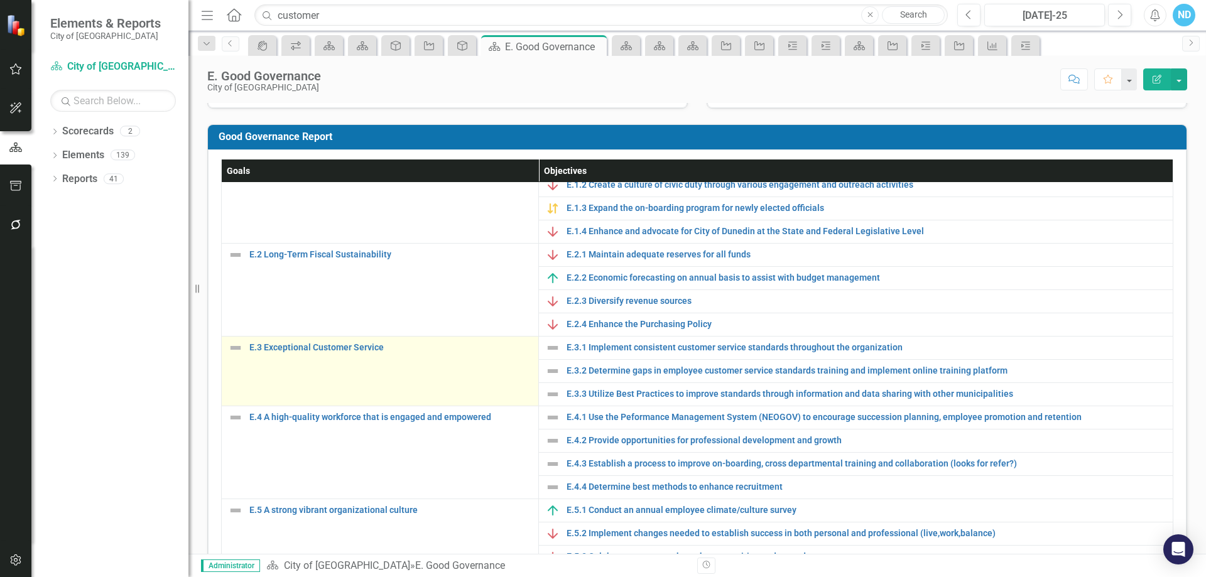
scroll to position [251, 0]
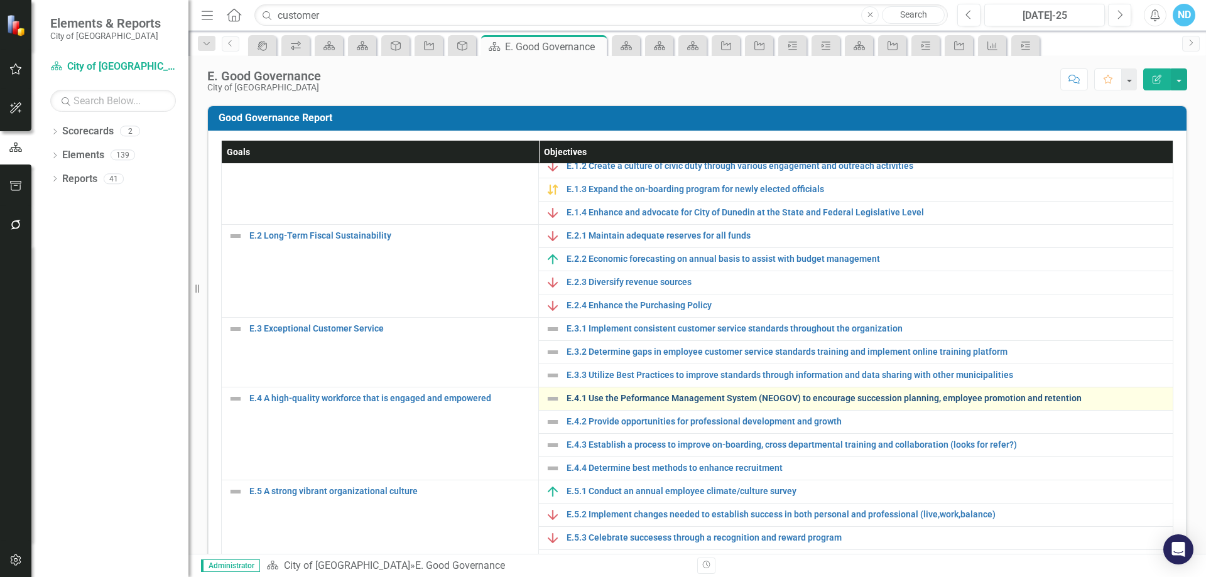
click at [658, 400] on link "E.4.1 Use the Peformance Management System (NEOGOV) to encourage succession pla…" at bounding box center [867, 398] width 600 height 9
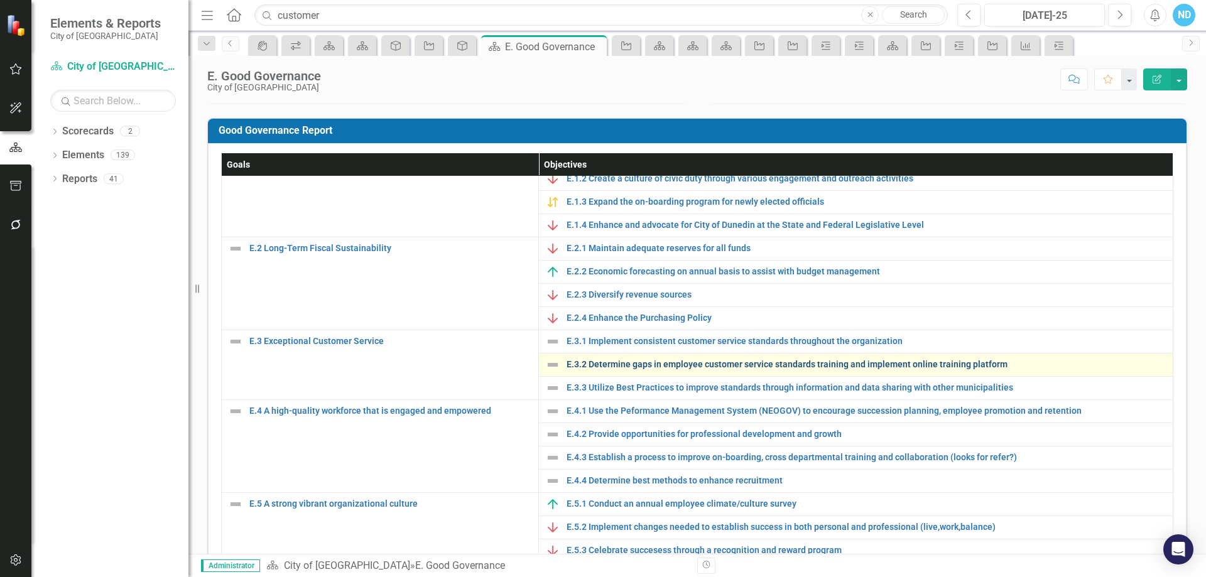
scroll to position [314, 0]
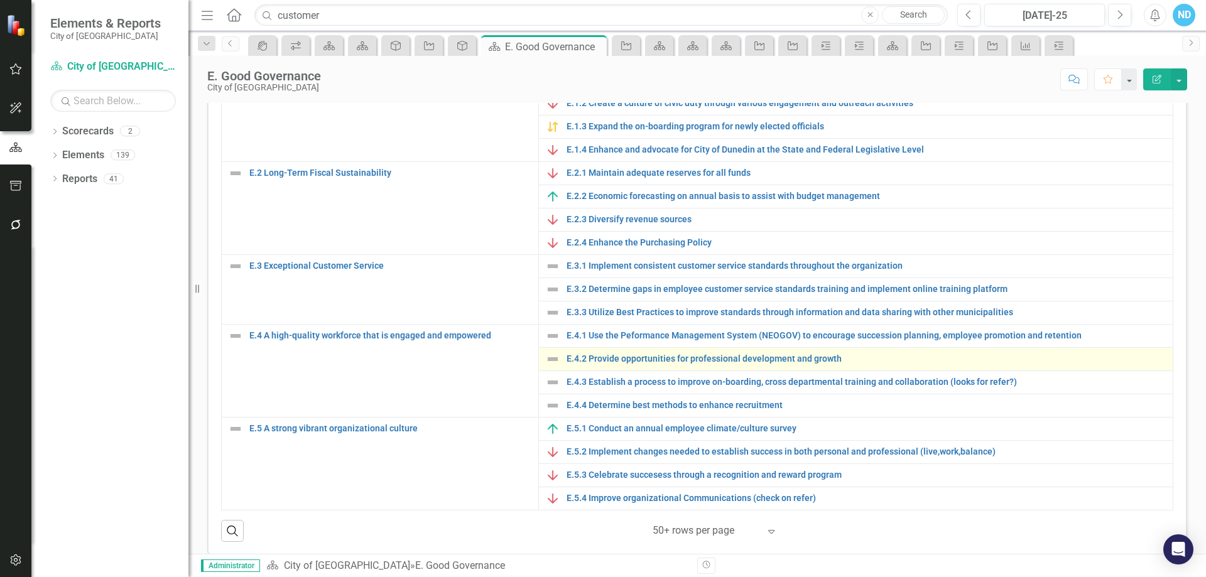
click at [622, 365] on div "E.4.2 Provide opportunities for professional development and growth" at bounding box center [855, 359] width 621 height 15
click at [580, 357] on link "E.4.2 Provide opportunities for professional development and growth" at bounding box center [867, 358] width 600 height 9
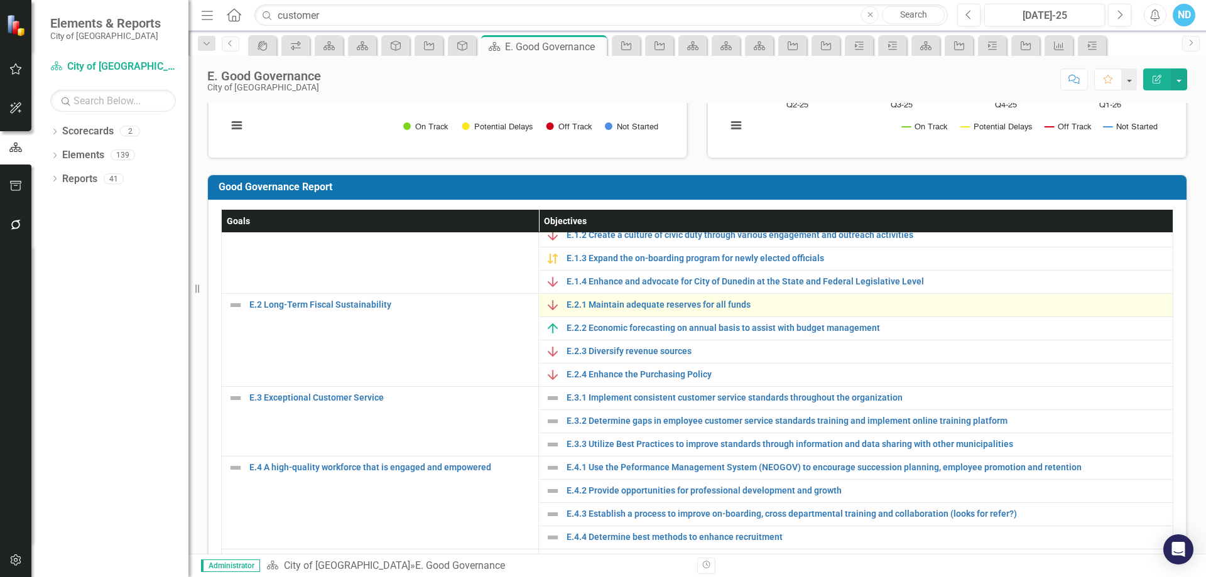
scroll to position [251, 0]
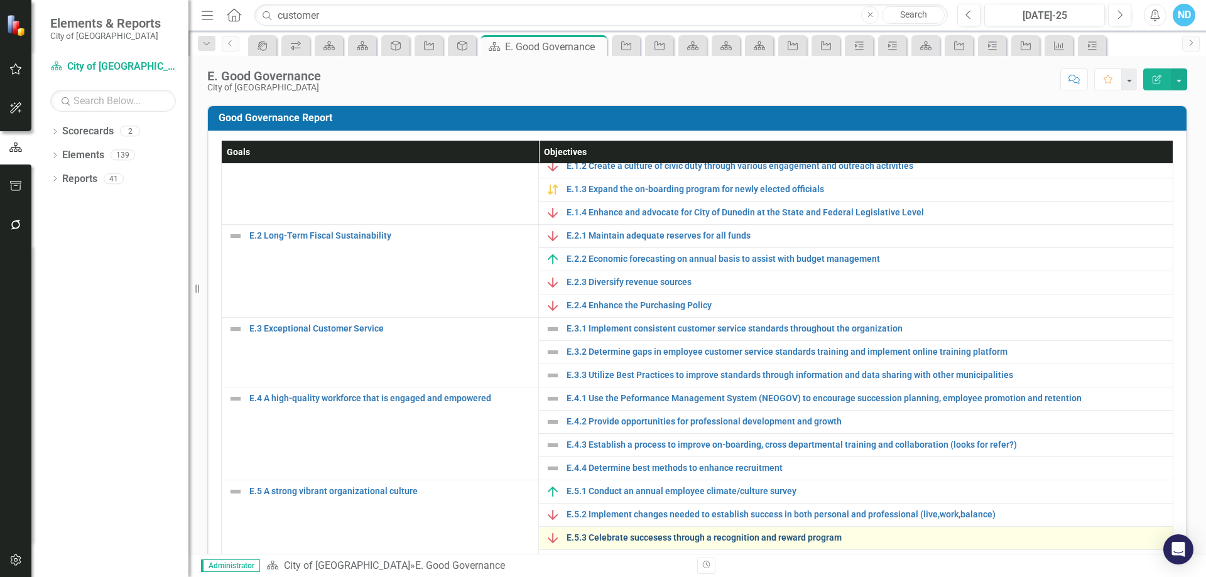
click at [820, 541] on link "E.5.3 Celebrate succesess through a recognition and reward program" at bounding box center [867, 537] width 600 height 9
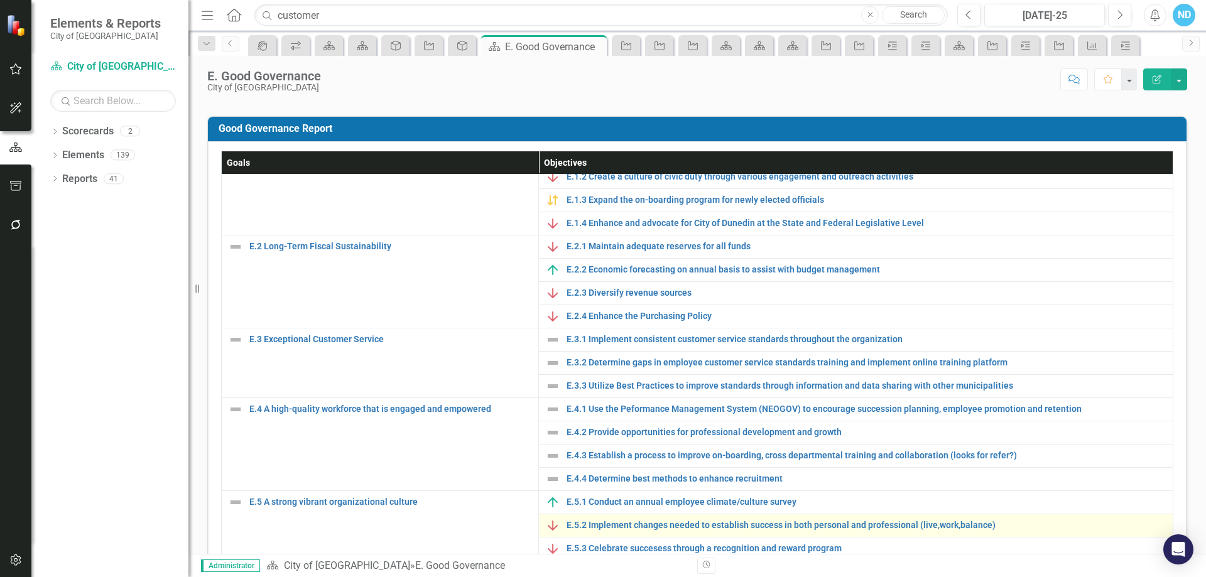
scroll to position [251, 0]
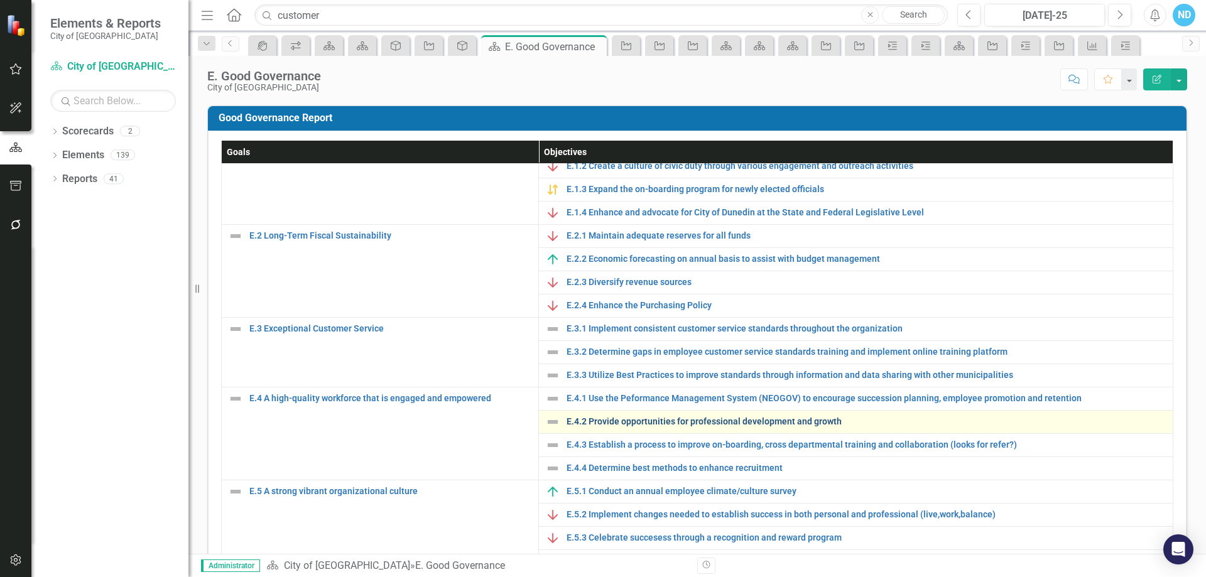
click at [695, 425] on link "E.4.2 Provide opportunities for professional development and growth" at bounding box center [867, 421] width 600 height 9
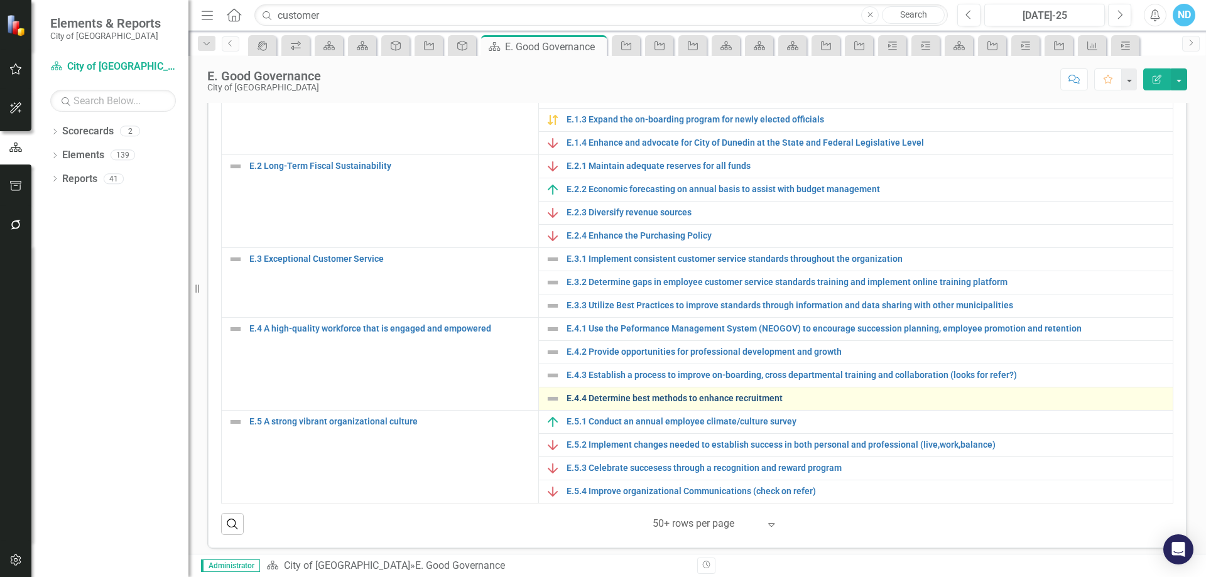
scroll to position [329, 0]
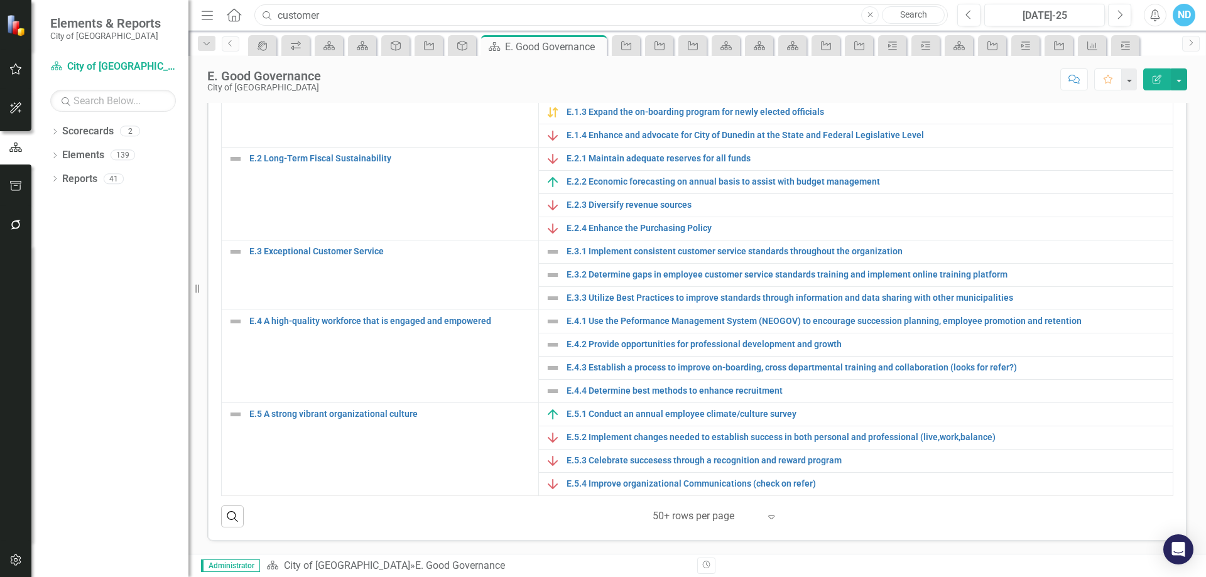
drag, startPoint x: 328, startPoint y: 17, endPoint x: 259, endPoint y: 11, distance: 69.4
click at [259, 11] on input "customer" at bounding box center [600, 15] width 693 height 22
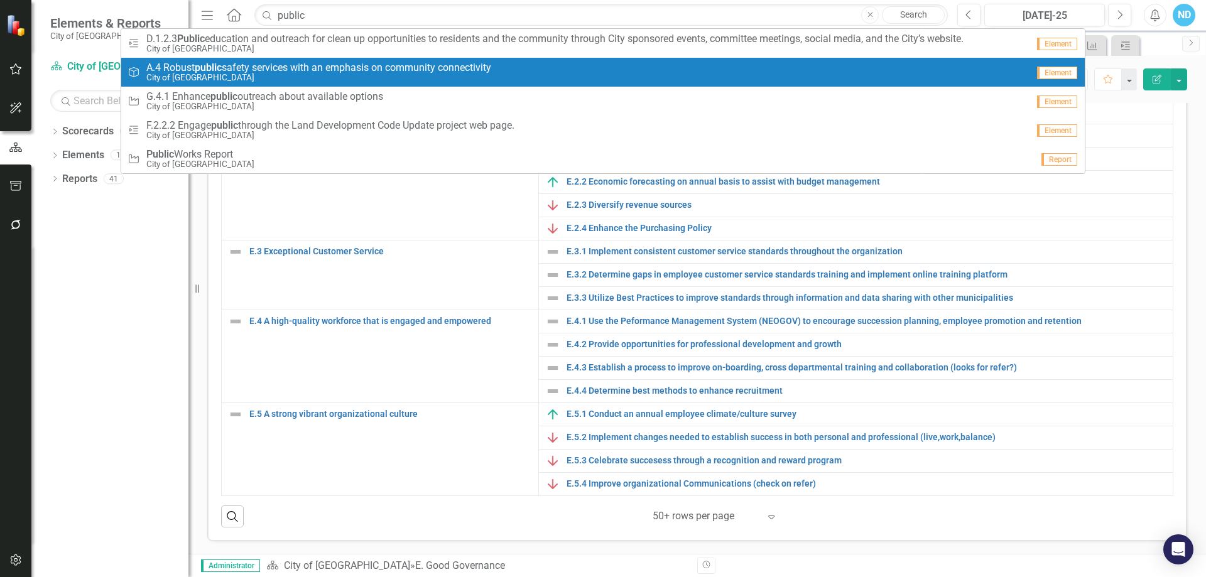
click at [253, 76] on small "City of [GEOGRAPHIC_DATA]" at bounding box center [318, 77] width 345 height 9
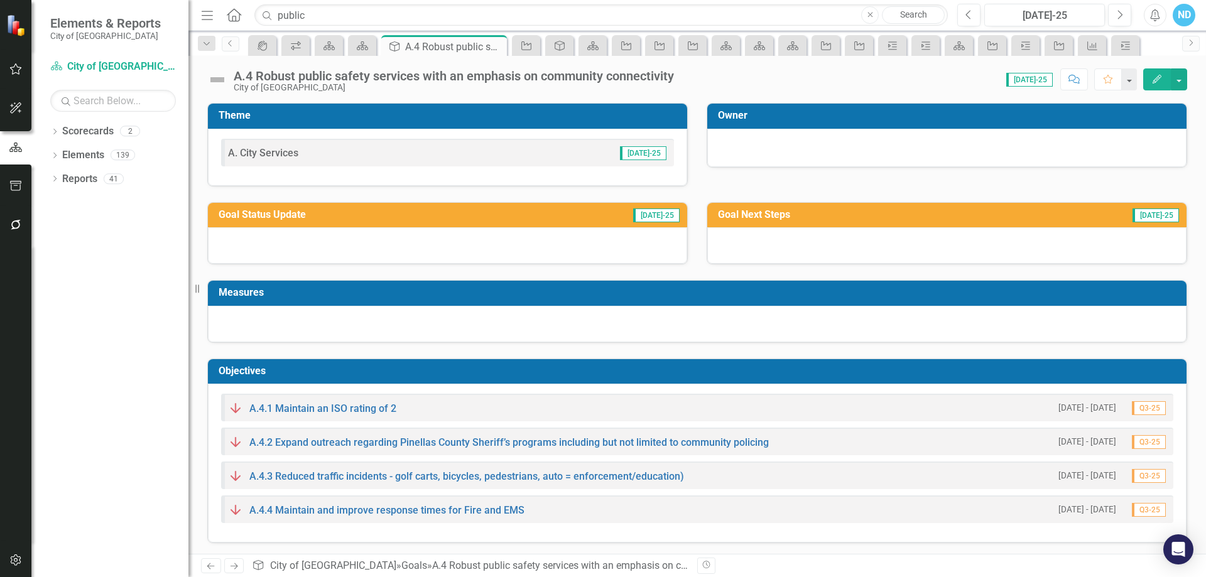
scroll to position [2, 0]
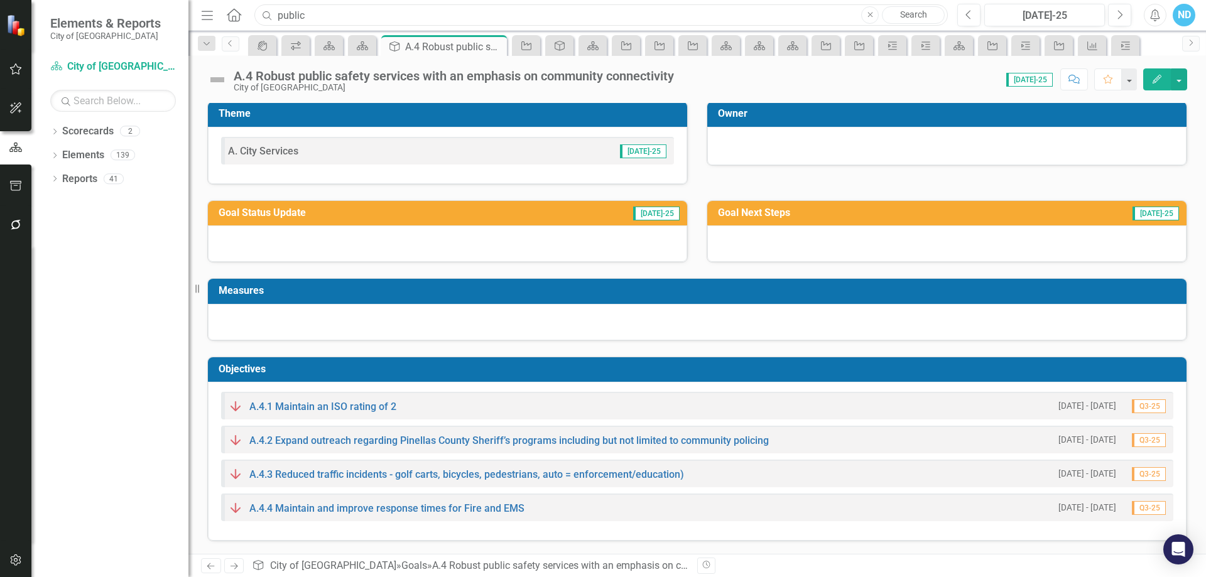
drag, startPoint x: 293, startPoint y: 18, endPoint x: 245, endPoint y: 22, distance: 48.6
click at [245, 22] on div "Menu Home Search public Close Search" at bounding box center [571, 15] width 747 height 24
click at [357, 45] on icon "Scorecard" at bounding box center [362, 46] width 13 height 10
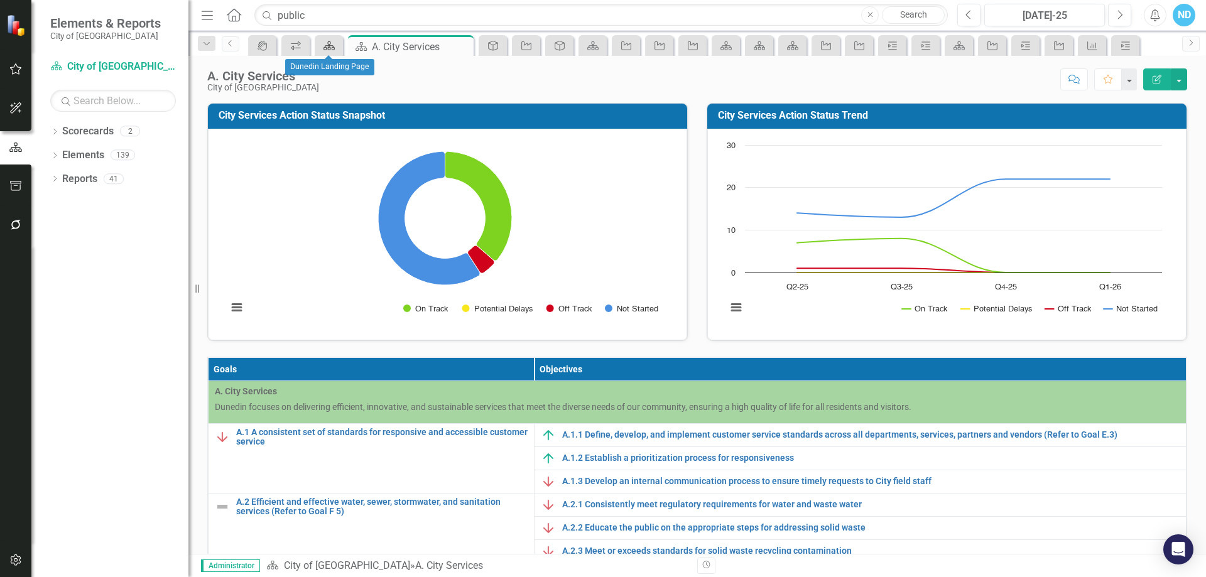
click at [333, 45] on icon "Scorecard" at bounding box center [329, 46] width 13 height 10
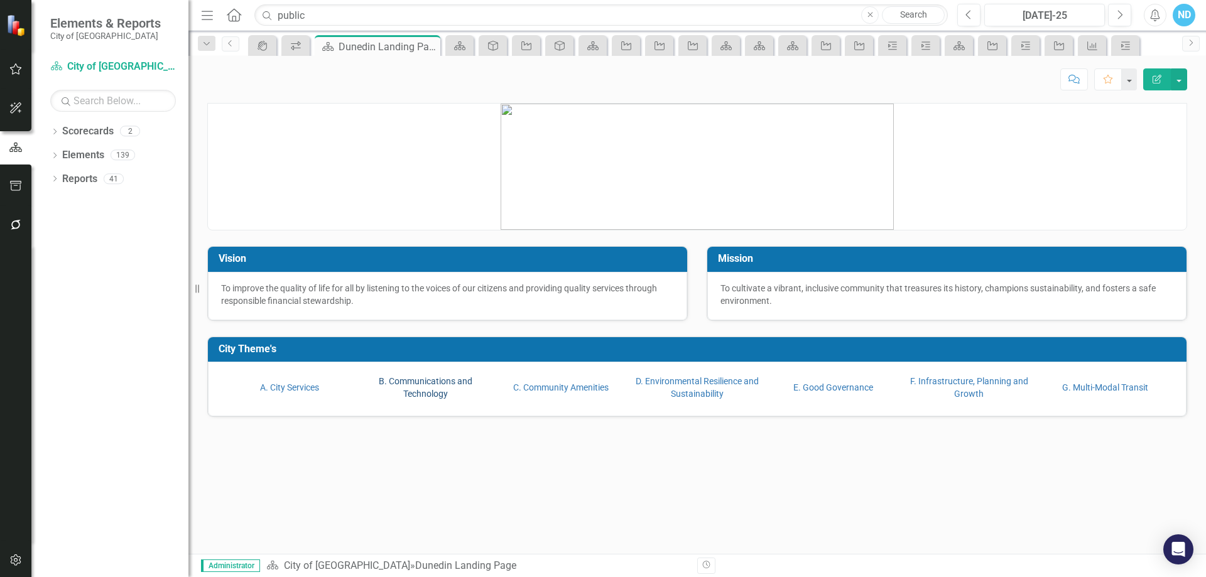
click at [435, 386] on link "B. Communications and Technology" at bounding box center [426, 387] width 94 height 23
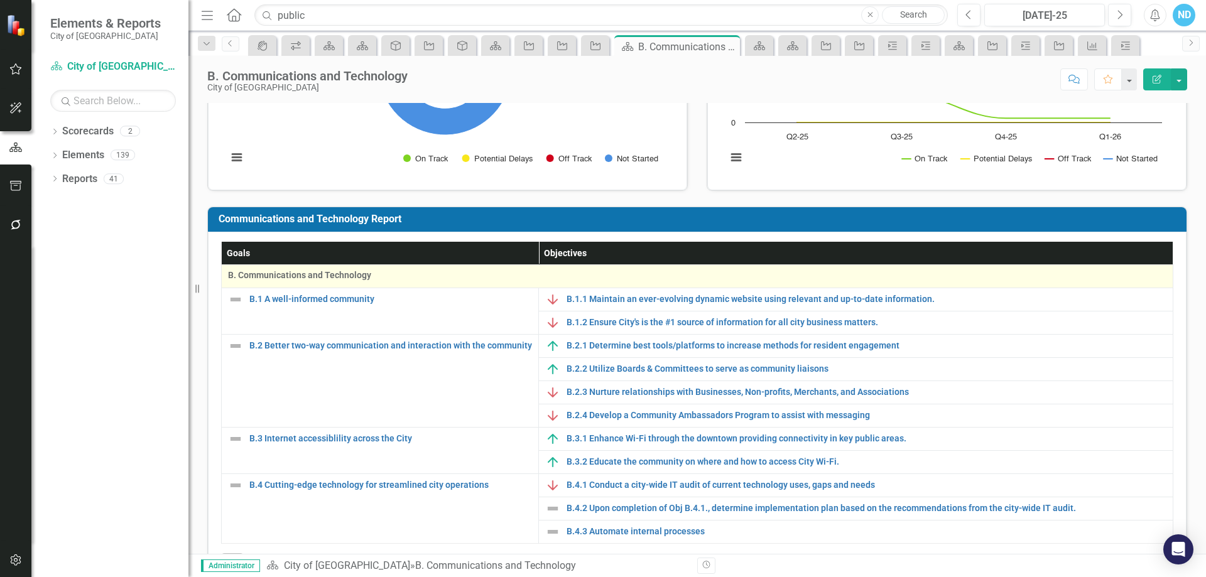
scroll to position [188, 0]
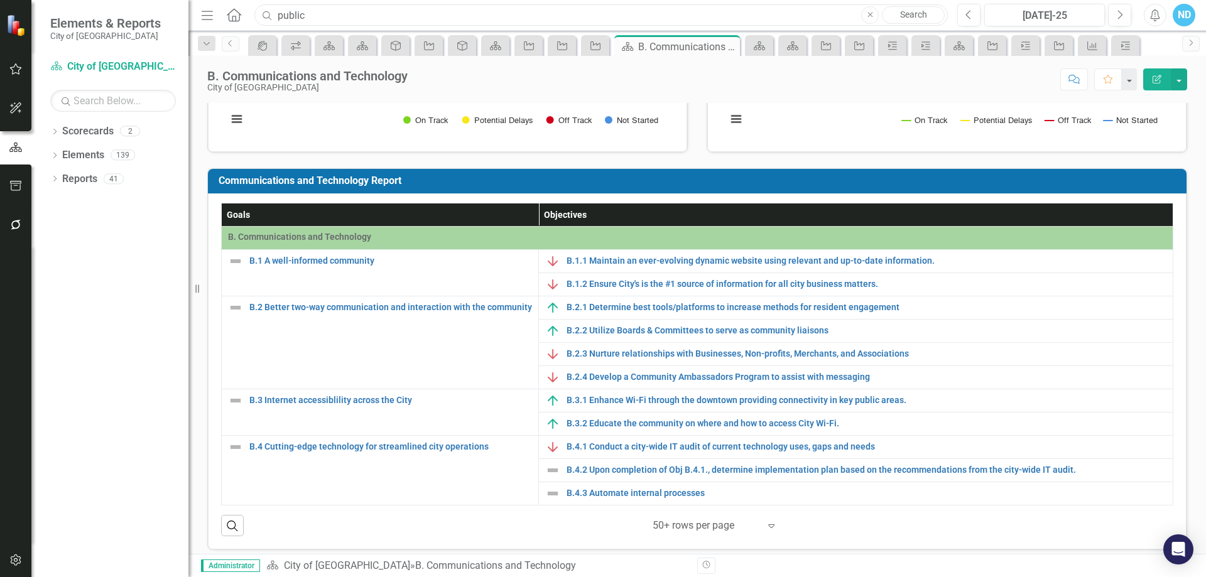
click at [313, 14] on input "public" at bounding box center [600, 15] width 693 height 22
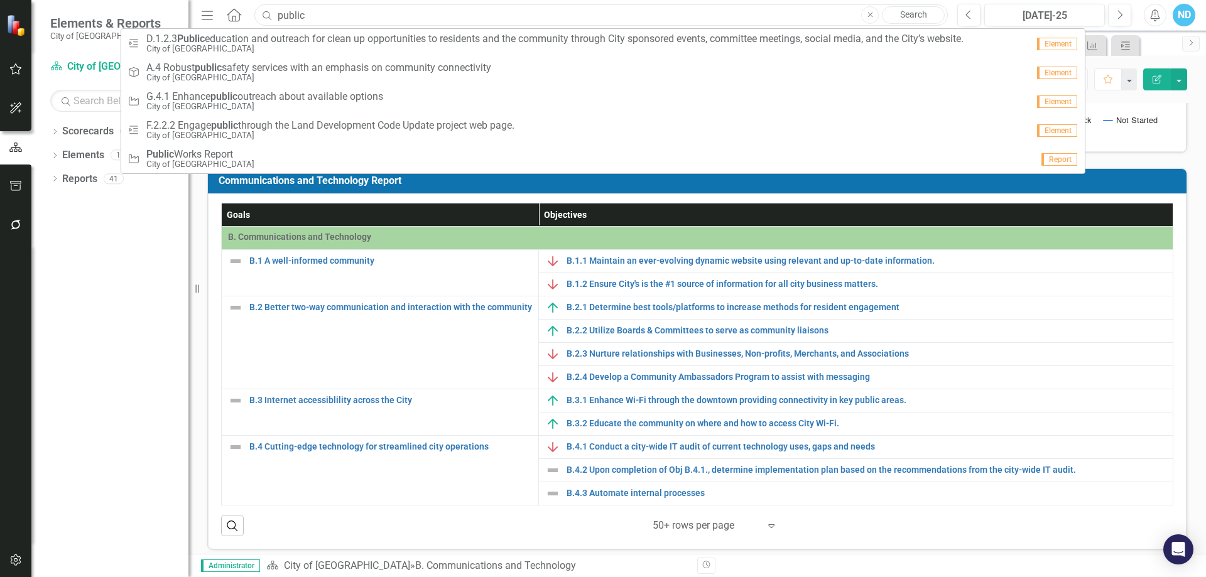
drag, startPoint x: 317, startPoint y: 15, endPoint x: 271, endPoint y: 13, distance: 45.3
click at [271, 13] on div "Search public Close Search" at bounding box center [597, 15] width 693 height 22
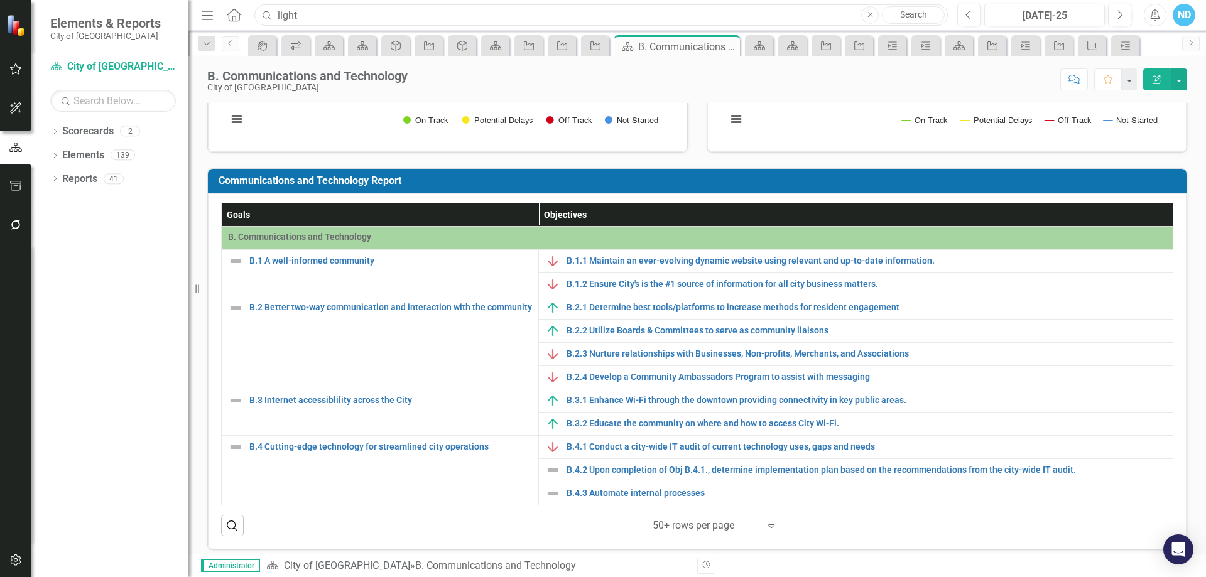
type input "light"
